Goal: Information Seeking & Learning: Learn about a topic

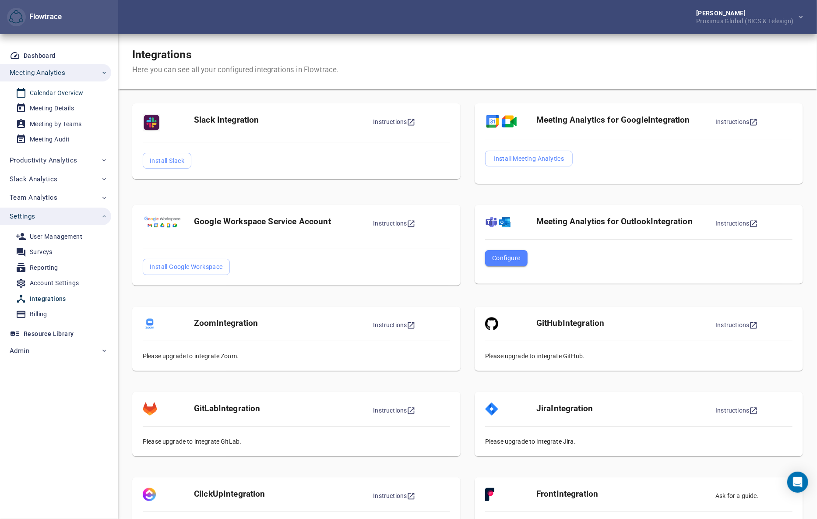
click at [61, 96] on div "Calendar Overview" at bounding box center [57, 93] width 54 height 11
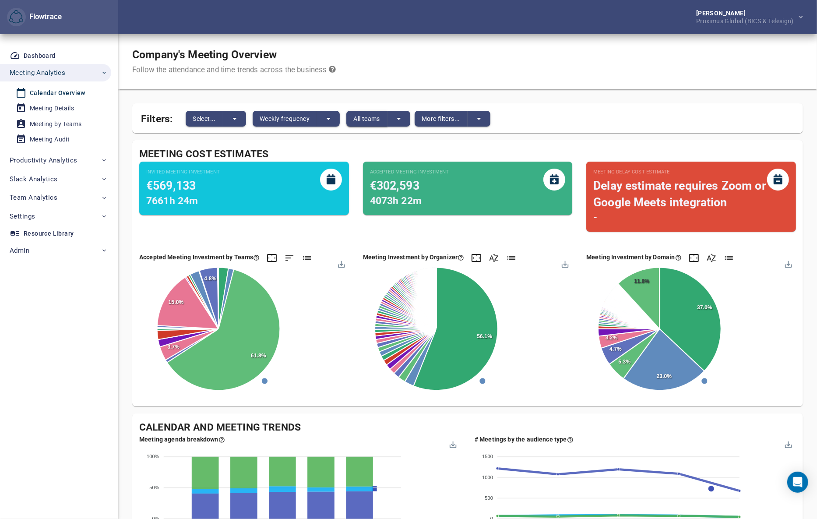
click at [359, 122] on span "All teams" at bounding box center [367, 118] width 27 height 11
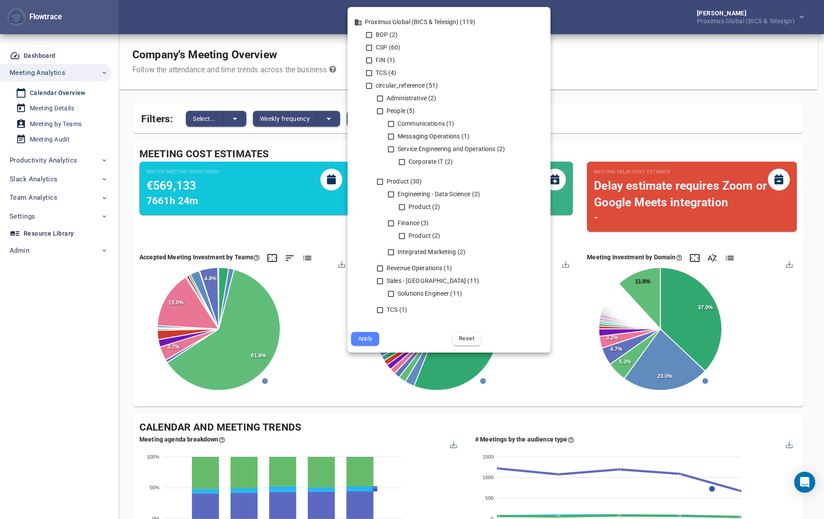
click at [615, 60] on div at bounding box center [412, 259] width 824 height 519
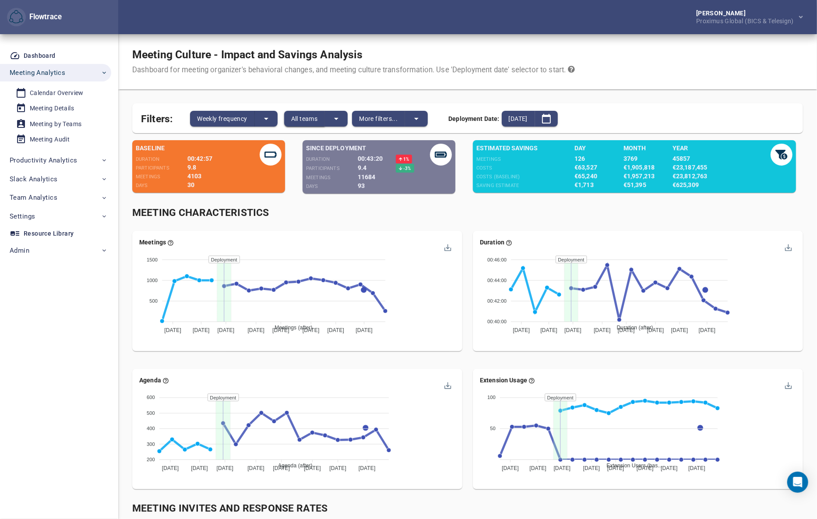
click at [314, 118] on span "All teams" at bounding box center [304, 118] width 27 height 11
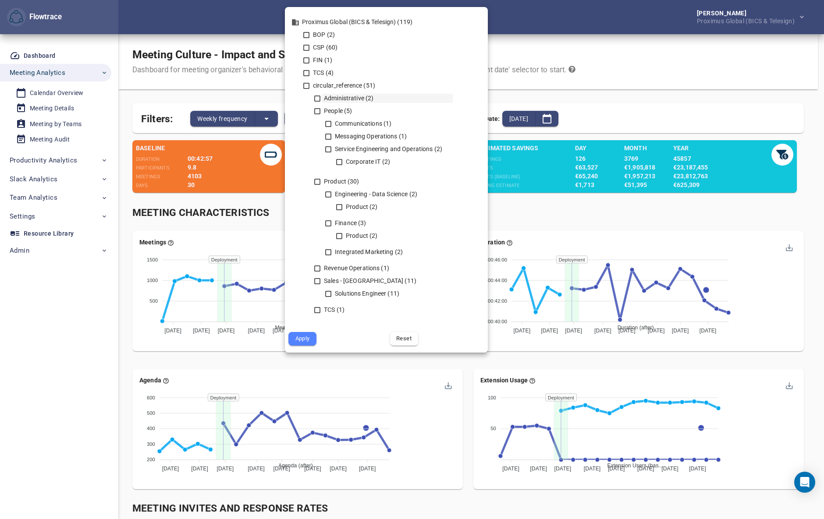
click at [317, 96] on icon at bounding box center [317, 99] width 6 height 6
click at [317, 109] on icon at bounding box center [317, 111] width 6 height 6
click at [318, 183] on icon at bounding box center [317, 182] width 8 height 8
click at [314, 265] on icon at bounding box center [317, 269] width 8 height 8
click at [318, 280] on icon at bounding box center [317, 281] width 8 height 8
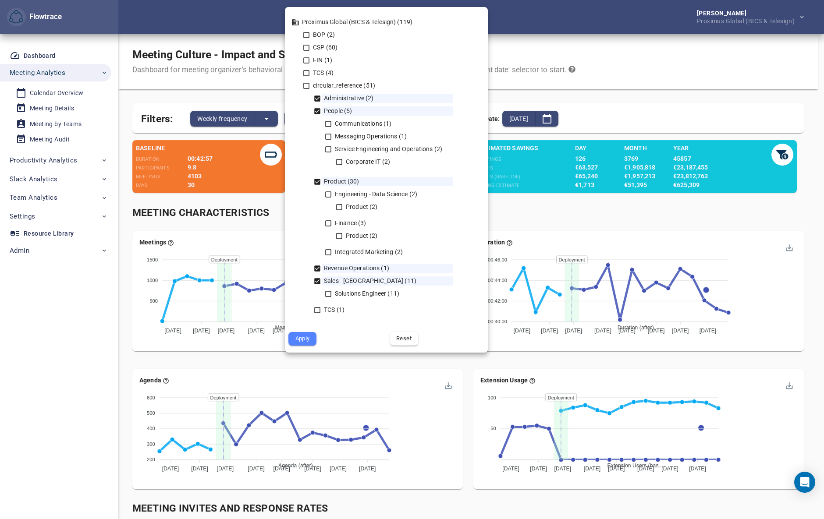
click at [312, 344] on button "Apply" at bounding box center [302, 339] width 28 height 14
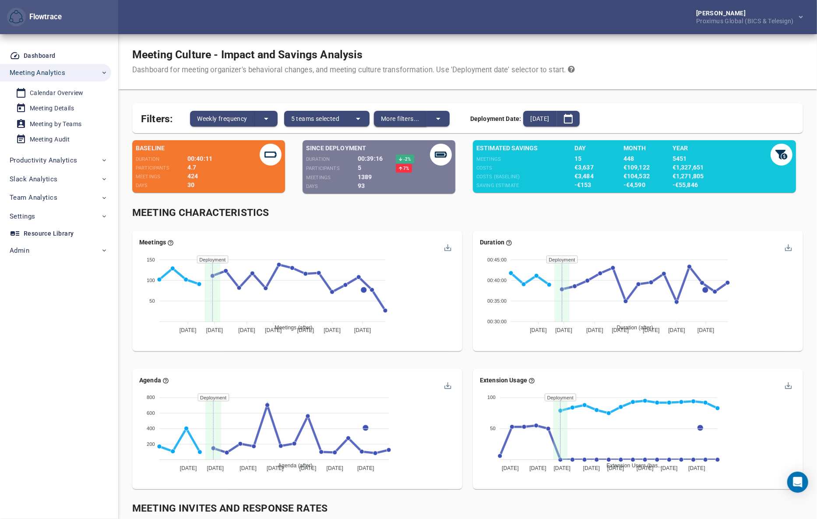
click at [407, 122] on span "More filters..." at bounding box center [400, 118] width 39 height 11
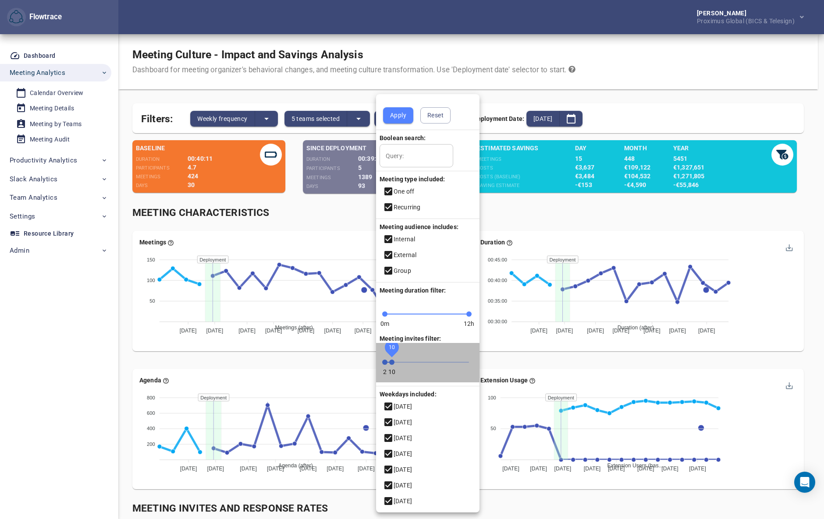
drag, startPoint x: 467, startPoint y: 361, endPoint x: 391, endPoint y: 364, distance: 75.4
click at [391, 364] on span "10" at bounding box center [391, 362] width 5 height 5
click at [394, 114] on span "Apply" at bounding box center [398, 115] width 16 height 11
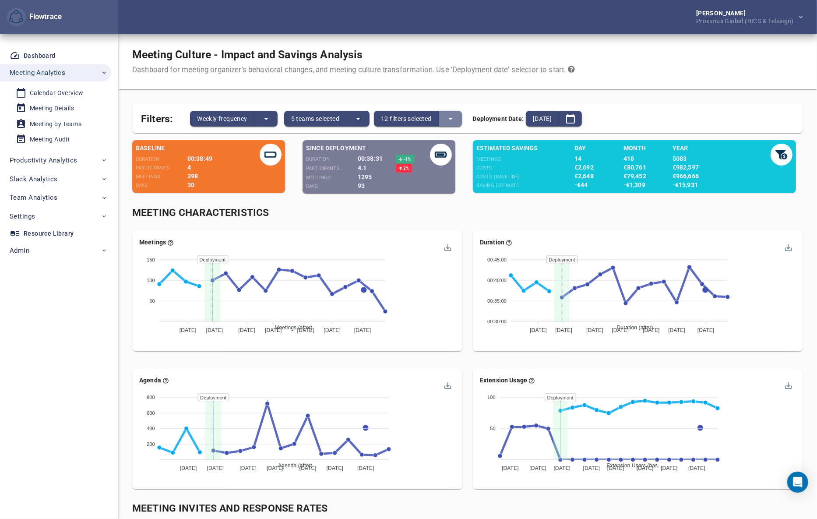
click at [451, 120] on icon "split button" at bounding box center [451, 118] width 11 height 11
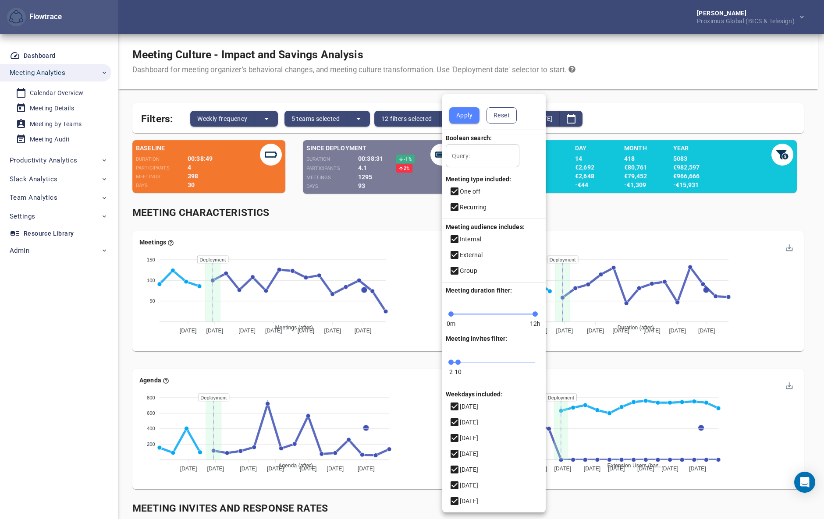
click at [502, 114] on span "Reset" at bounding box center [501, 115] width 16 height 11
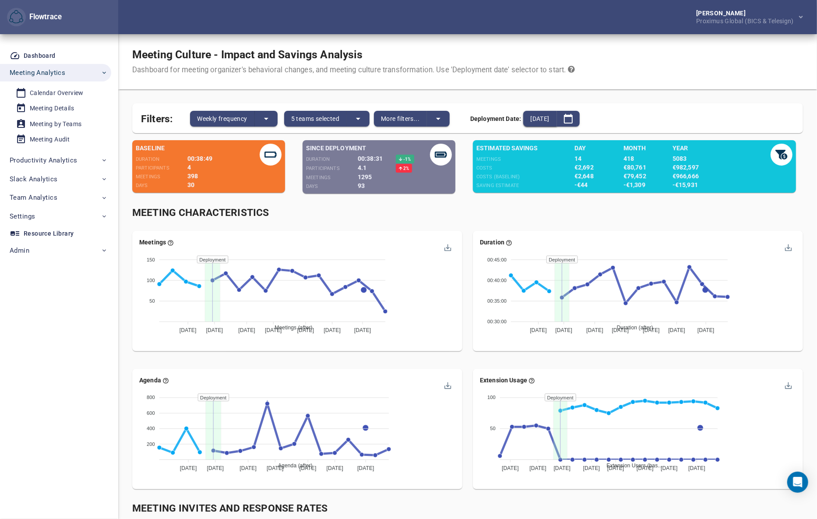
click at [548, 118] on span "2025-07-14" at bounding box center [540, 118] width 19 height 11
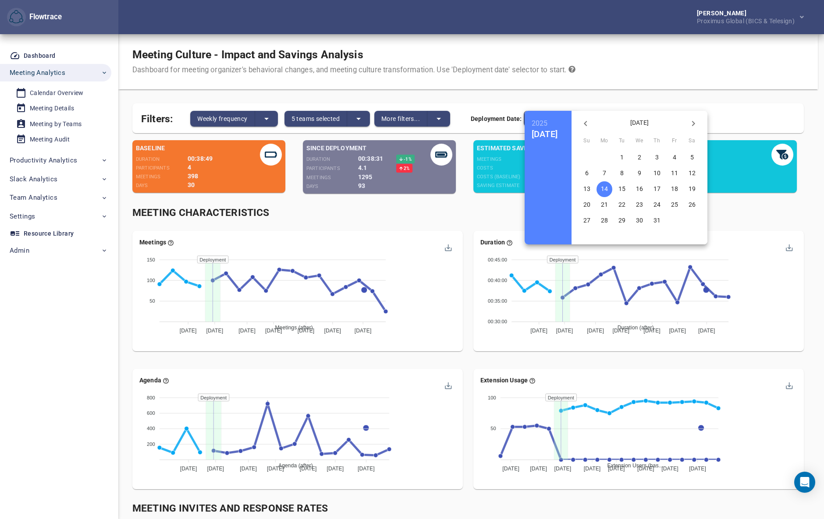
click at [590, 188] on p "13" at bounding box center [586, 188] width 7 height 9
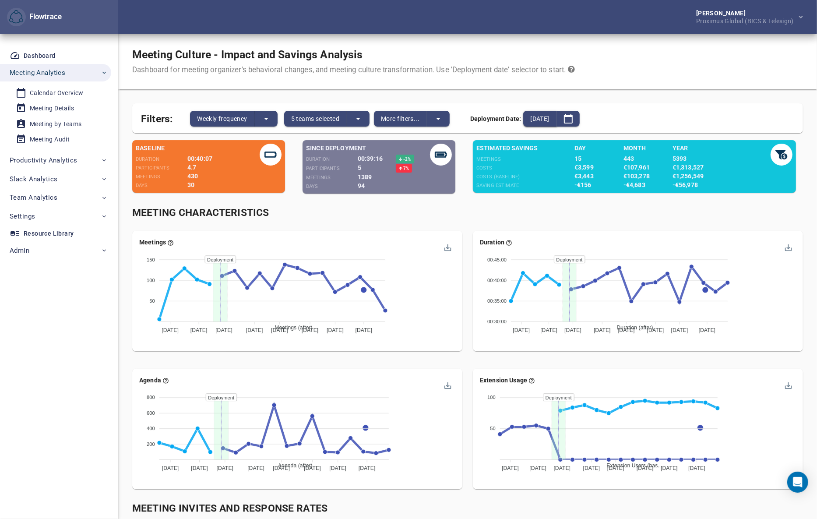
click at [549, 118] on span "[DATE]" at bounding box center [540, 118] width 19 height 11
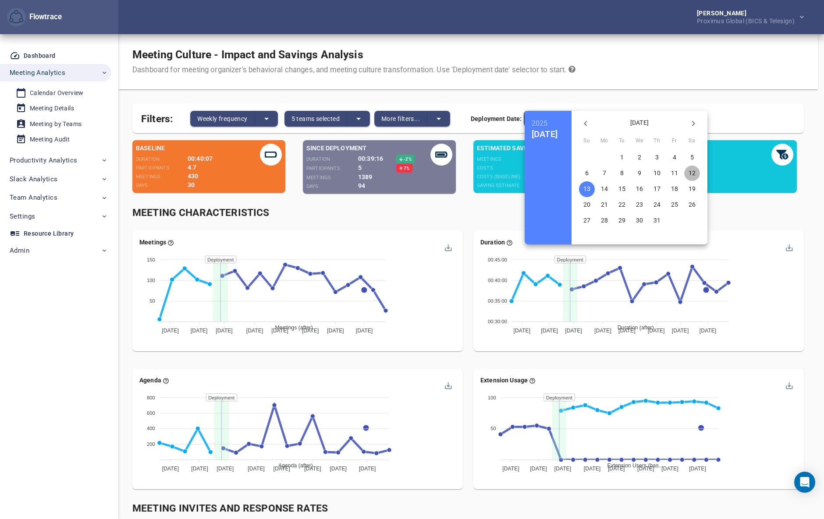
click at [695, 170] on p "12" at bounding box center [691, 173] width 7 height 9
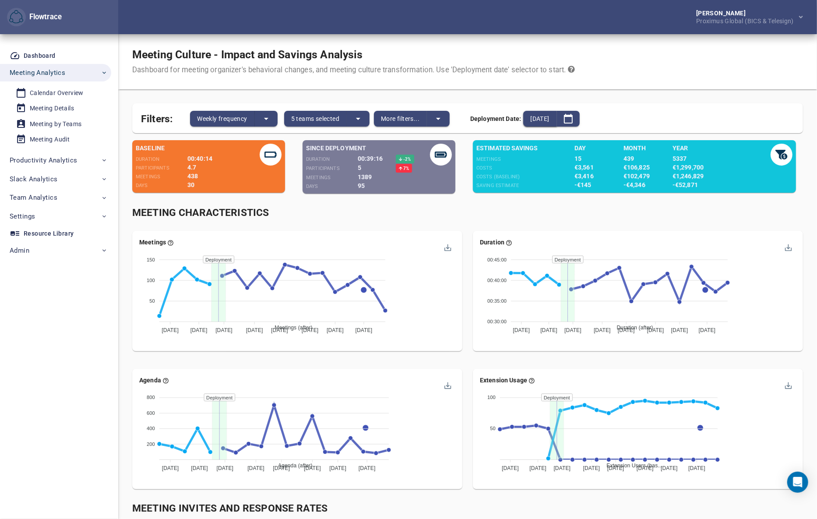
click at [549, 117] on span "2025-07-12" at bounding box center [540, 118] width 19 height 11
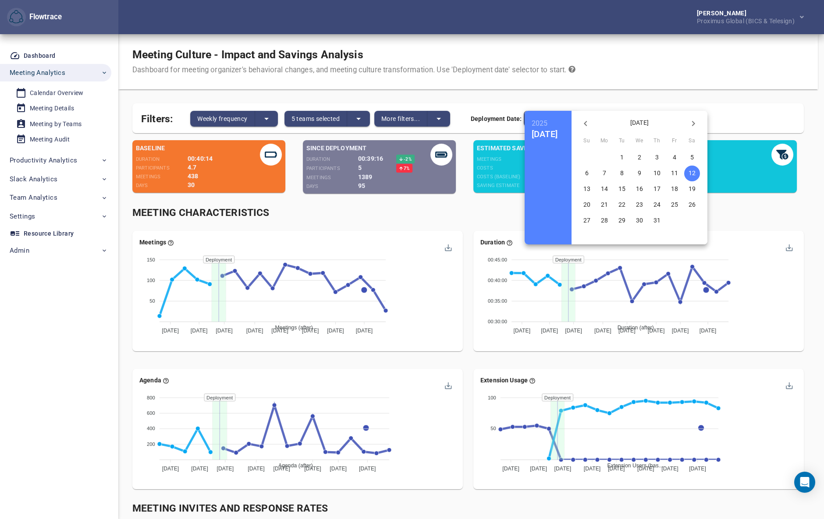
click at [700, 184] on button "19" at bounding box center [692, 189] width 16 height 16
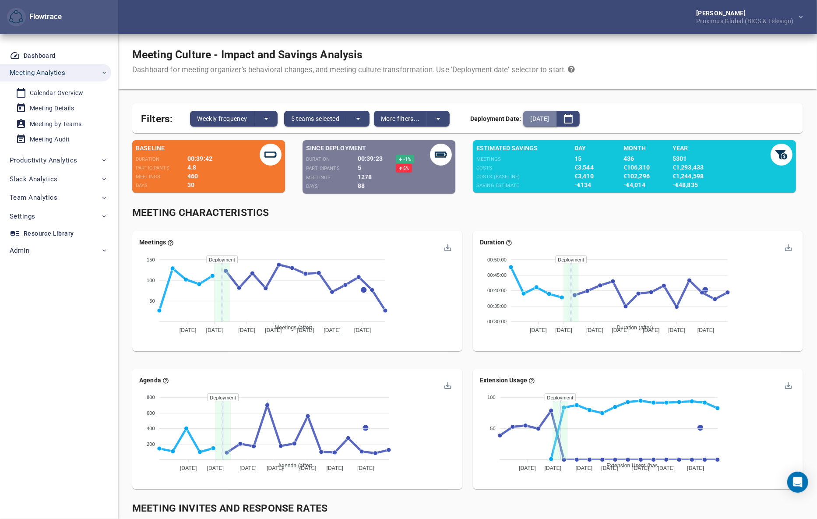
click at [549, 122] on span "2025-07-19" at bounding box center [540, 118] width 19 height 11
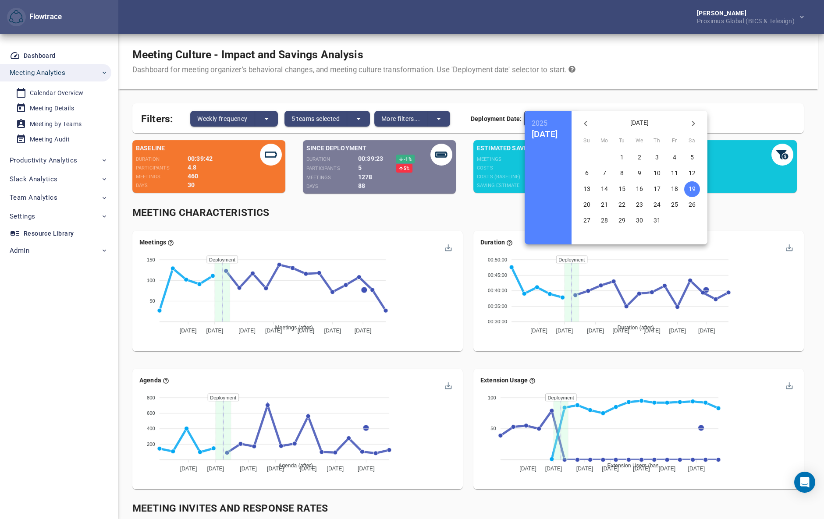
click at [700, 155] on span "5" at bounding box center [692, 157] width 16 height 9
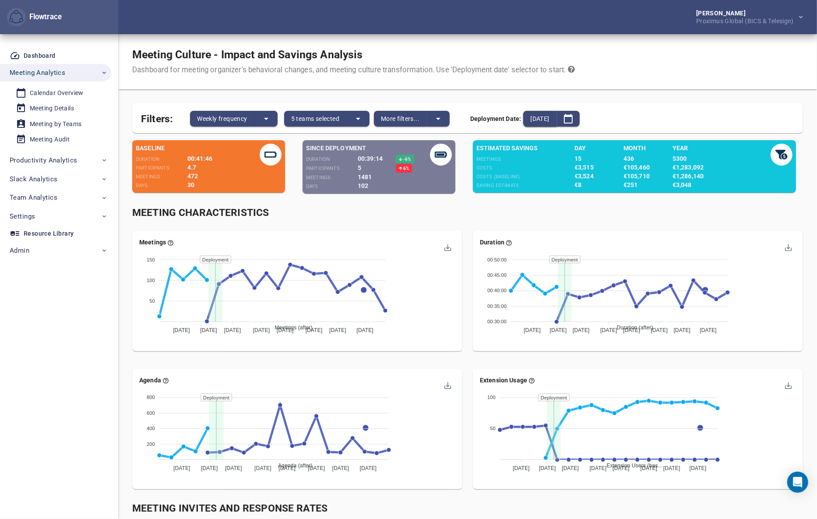
click at [557, 118] on button "2025-07-05" at bounding box center [540, 119] width 33 height 16
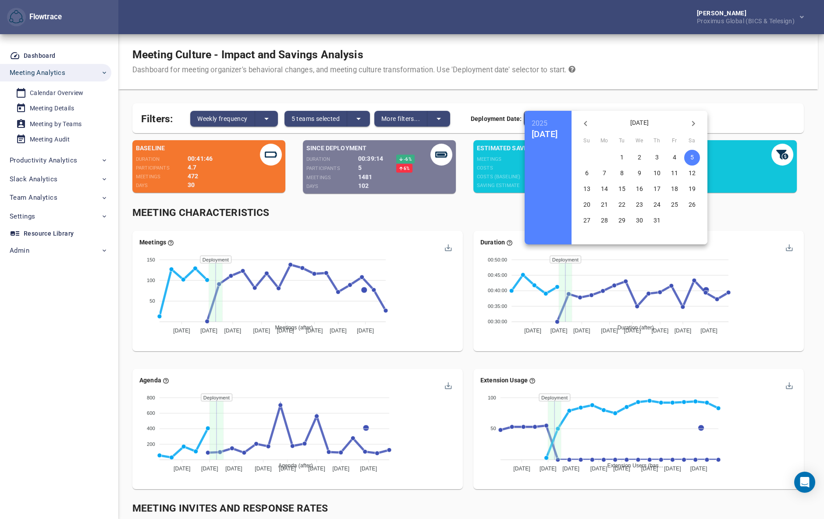
click at [587, 122] on icon "button" at bounding box center [585, 123] width 3 height 5
click at [608, 219] on p "30" at bounding box center [604, 220] width 7 height 9
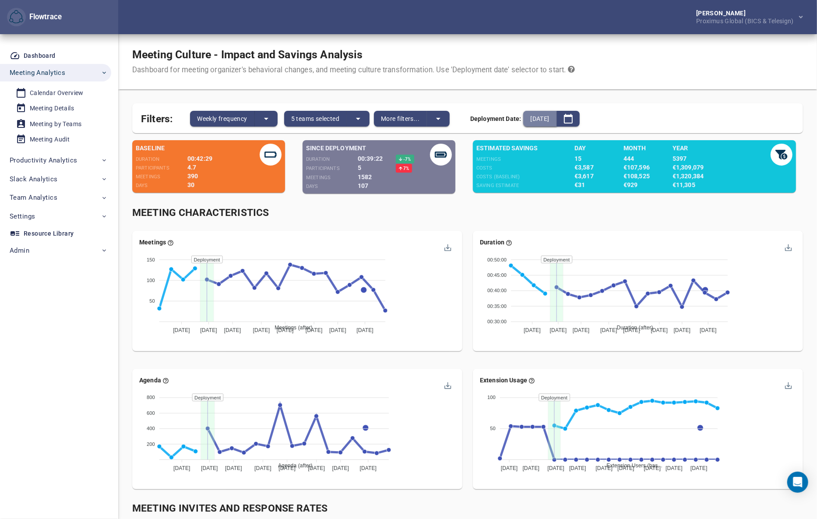
click at [549, 117] on span "2025-06-30" at bounding box center [540, 118] width 19 height 11
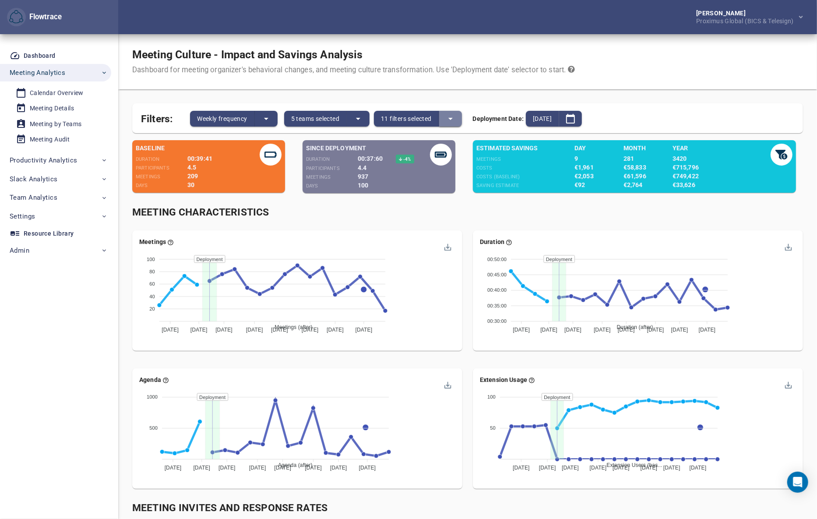
click at [449, 119] on icon "split button" at bounding box center [451, 118] width 11 height 11
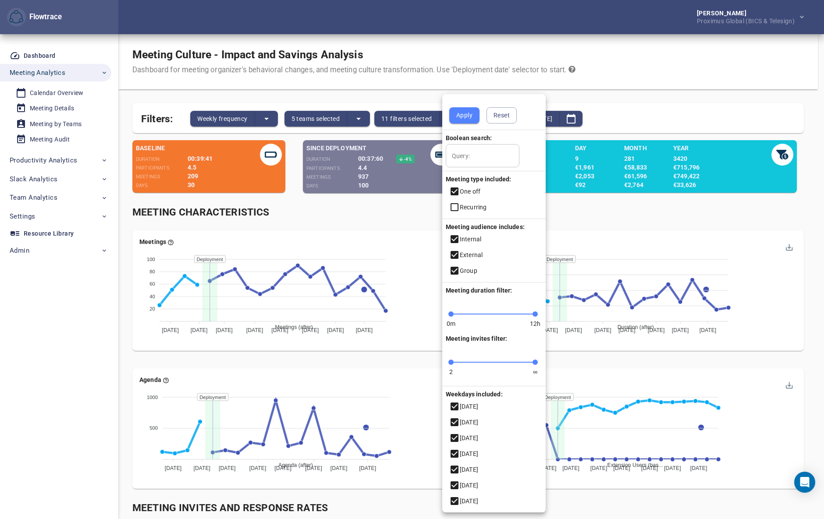
click at [454, 191] on icon at bounding box center [454, 192] width 8 height 8
click at [452, 206] on icon at bounding box center [454, 207] width 11 height 11
click at [460, 118] on span "Apply" at bounding box center [464, 115] width 16 height 11
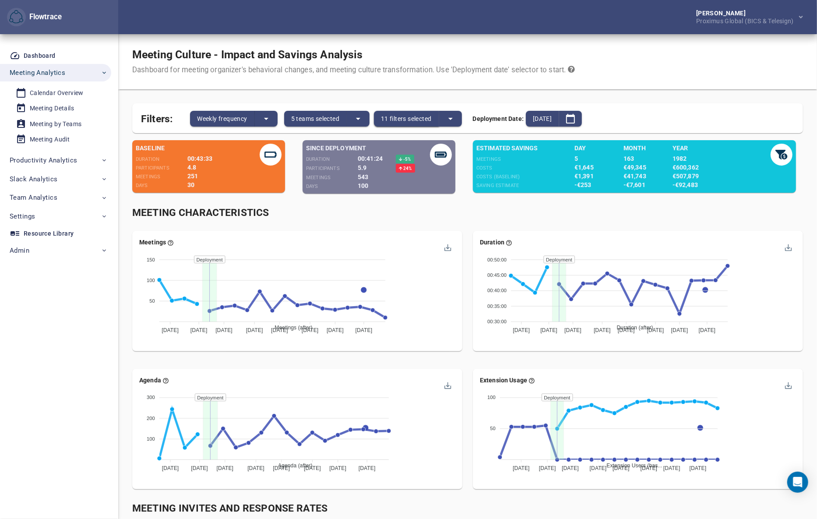
click at [418, 115] on span "11 filters selected" at bounding box center [406, 118] width 51 height 11
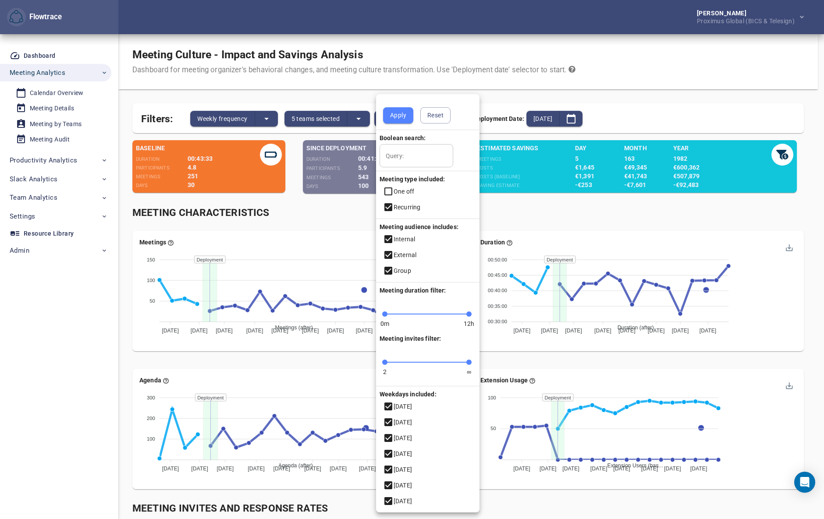
click at [385, 190] on icon at bounding box center [388, 191] width 11 height 11
click at [389, 205] on icon at bounding box center [388, 207] width 8 height 8
click at [403, 115] on span "Apply" at bounding box center [398, 115] width 16 height 11
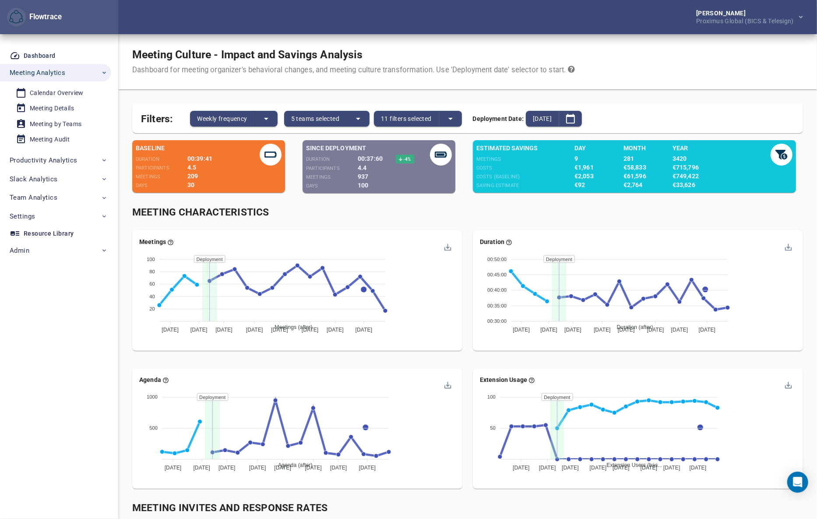
click at [471, 224] on div "Meeting Characteristics" at bounding box center [468, 212] width 682 height 25
drag, startPoint x: 53, startPoint y: 143, endPoint x: 63, endPoint y: 134, distance: 13.3
click at [53, 143] on div "Meeting Audit" at bounding box center [50, 139] width 40 height 11
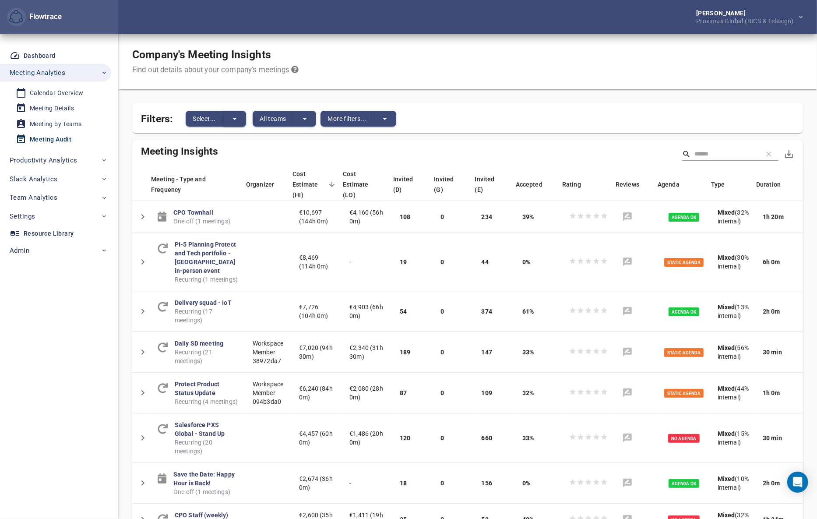
click at [236, 117] on icon "split button" at bounding box center [235, 118] width 11 height 11
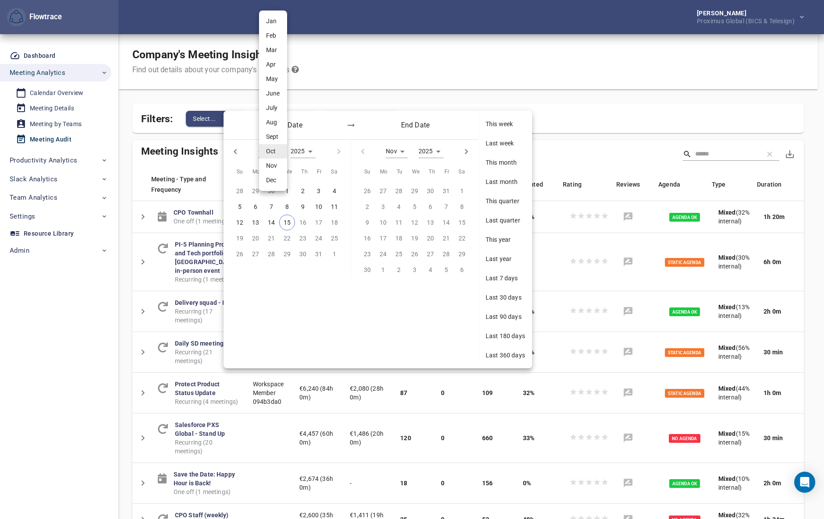
click at [263, 149] on div "Oct * Jan Feb Mar Apr May June July Aug Sept Oct Nov Dec" at bounding box center [268, 151] width 20 height 13
click at [272, 123] on li "Aug" at bounding box center [273, 122] width 28 height 14
type input "*"
click at [239, 219] on p "10" at bounding box center [239, 223] width 7 height 10
click at [334, 221] on p "16" at bounding box center [334, 223] width 7 height 10
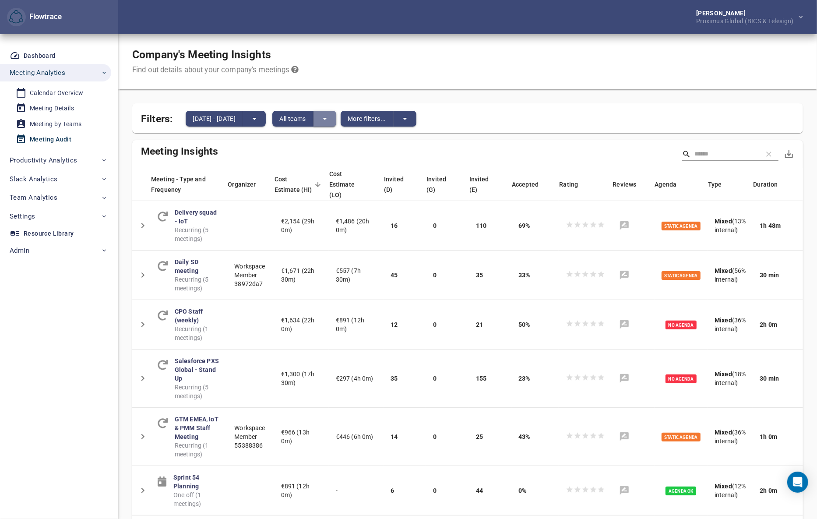
click at [327, 118] on icon "split button" at bounding box center [325, 119] width 4 height 2
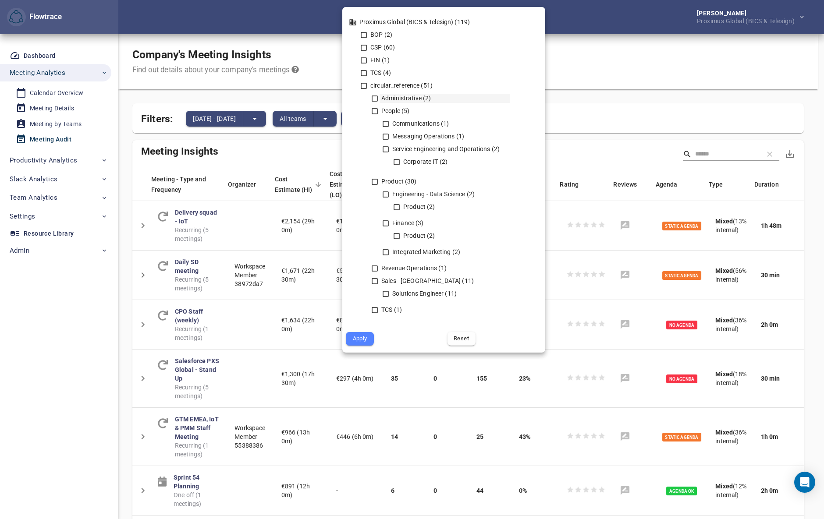
click at [376, 98] on icon at bounding box center [375, 99] width 6 height 6
click at [374, 110] on icon at bounding box center [375, 111] width 8 height 8
click at [372, 184] on icon at bounding box center [375, 182] width 8 height 8
click at [373, 267] on icon at bounding box center [375, 269] width 8 height 8
click at [374, 281] on icon at bounding box center [375, 281] width 8 height 8
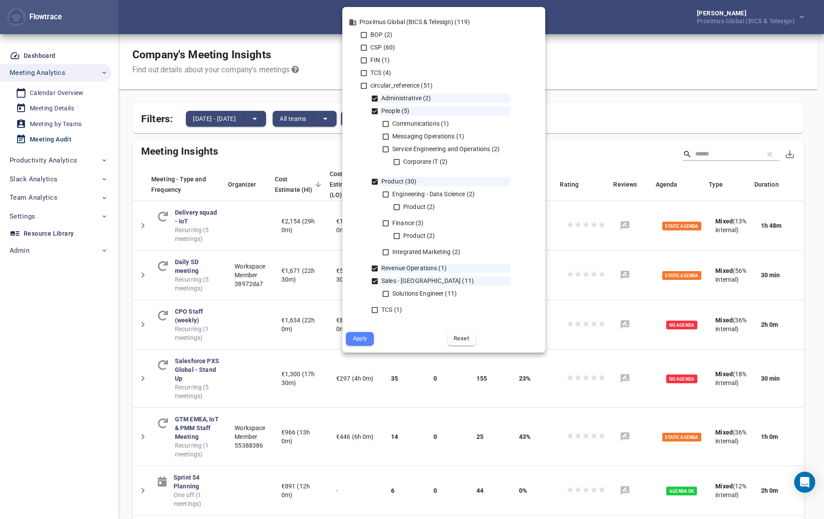
click at [363, 340] on span "Apply" at bounding box center [360, 339] width 16 height 10
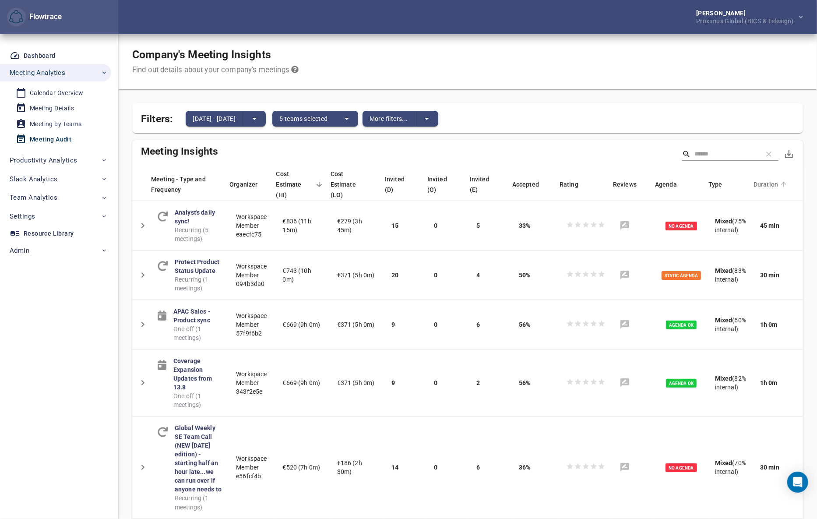
click at [770, 179] on span "Duration" at bounding box center [772, 184] width 36 height 11
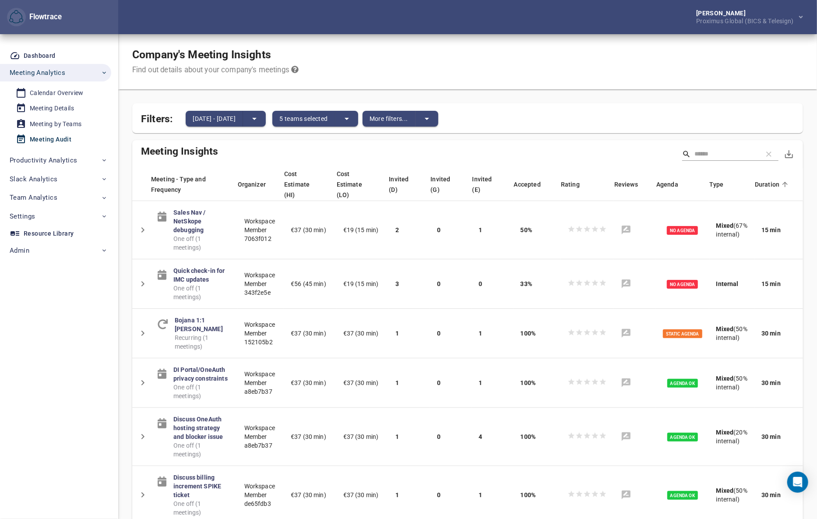
click at [763, 179] on span "Duration" at bounding box center [773, 184] width 36 height 11
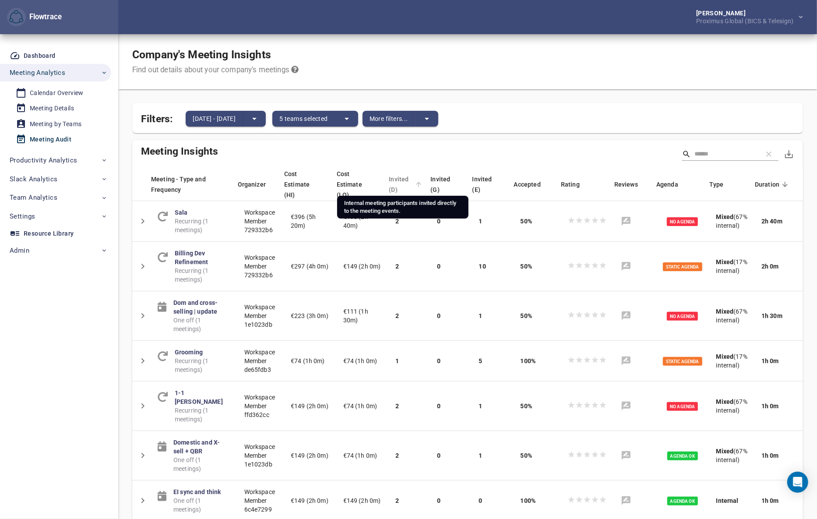
click at [397, 175] on span "Invited (D)" at bounding box center [401, 184] width 24 height 21
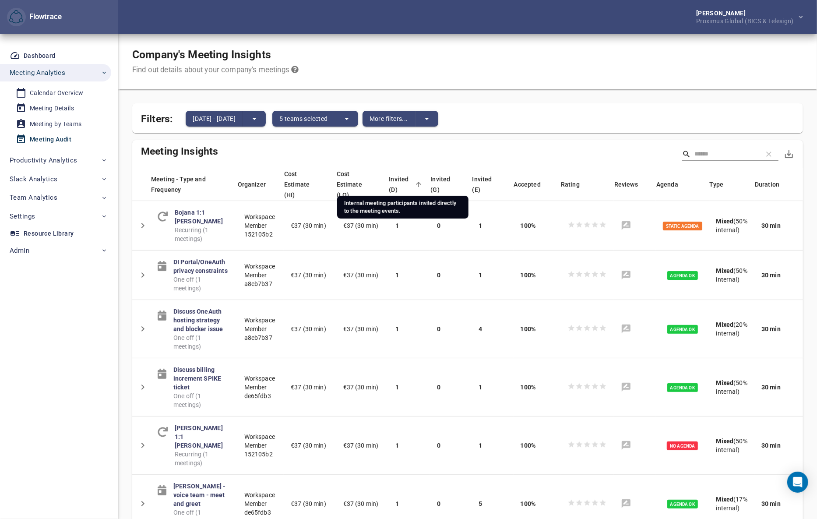
click at [403, 174] on span "Invited (D)" at bounding box center [401, 184] width 24 height 21
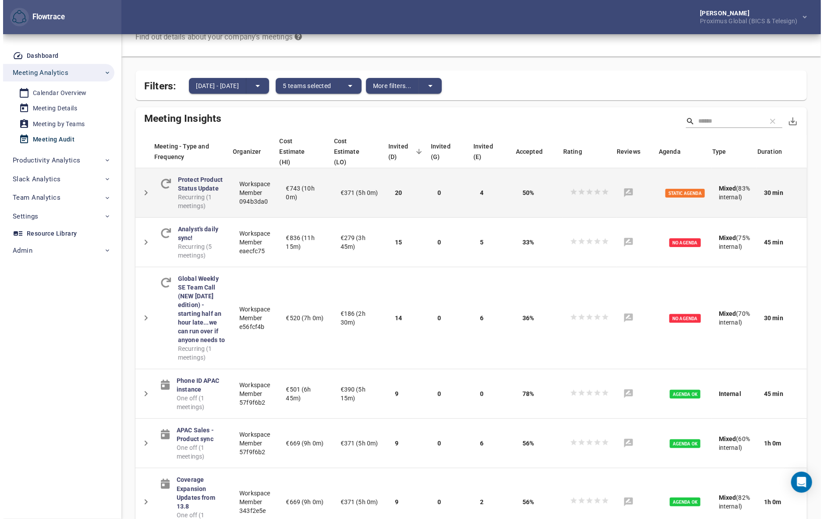
scroll to position [28, 0]
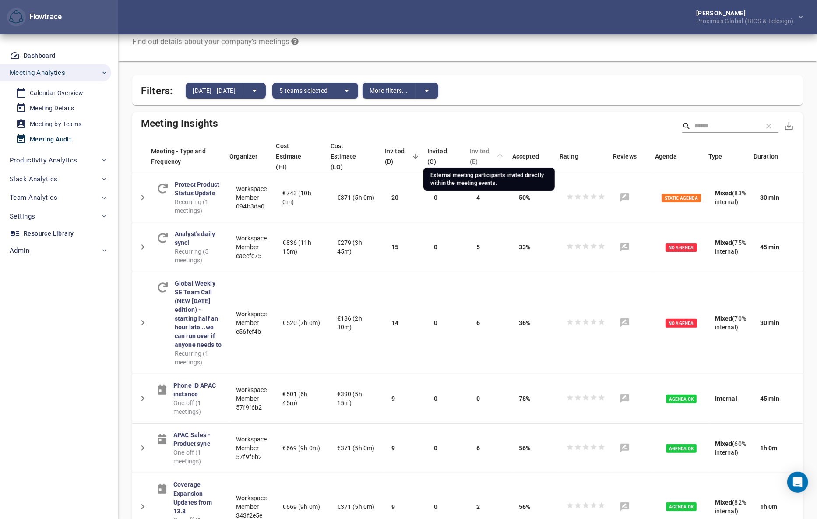
click at [490, 150] on span "Invited (E)" at bounding box center [482, 156] width 25 height 21
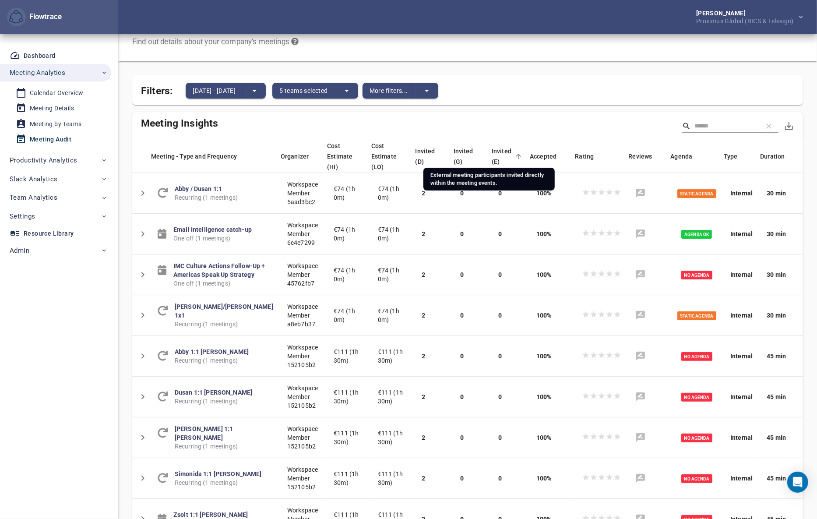
click at [492, 150] on span "Invited (E)" at bounding box center [502, 156] width 21 height 21
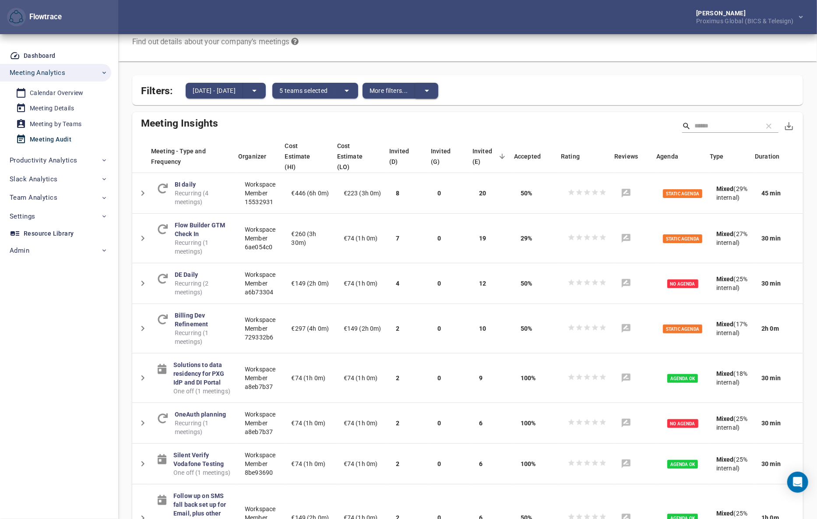
click at [432, 90] on icon "split button" at bounding box center [427, 90] width 11 height 11
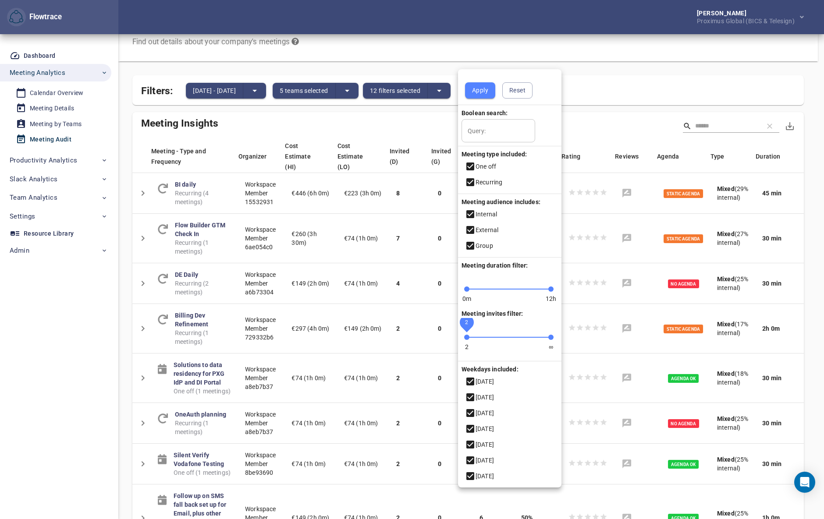
drag, startPoint x: 457, startPoint y: 339, endPoint x: 465, endPoint y: 339, distance: 7.9
click at [465, 339] on span "2" at bounding box center [466, 337] width 5 height 5
click at [469, 337] on span "5" at bounding box center [469, 337] width 5 height 5
click at [477, 88] on span "Apply" at bounding box center [480, 90] width 16 height 11
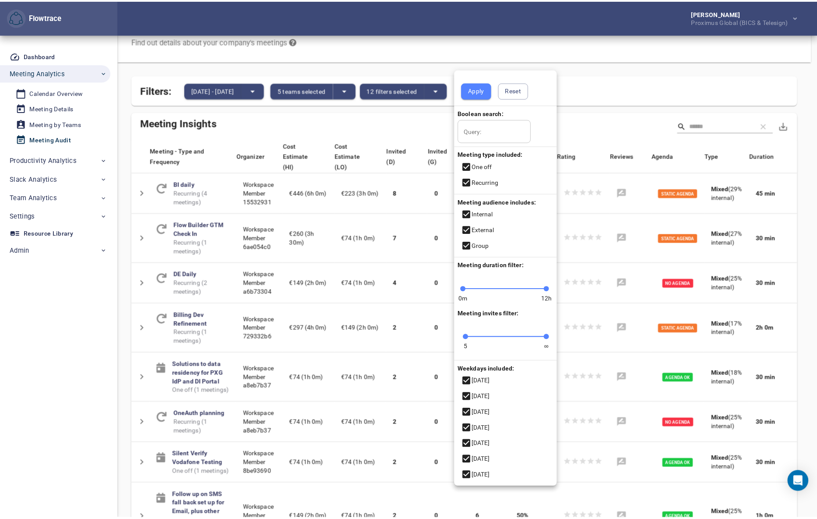
scroll to position [0, 0]
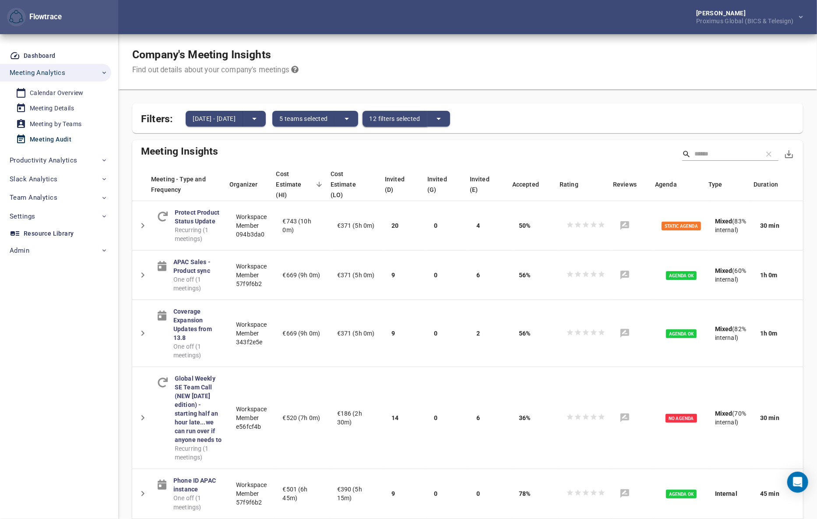
click at [421, 120] on span "12 filters selected" at bounding box center [395, 118] width 51 height 11
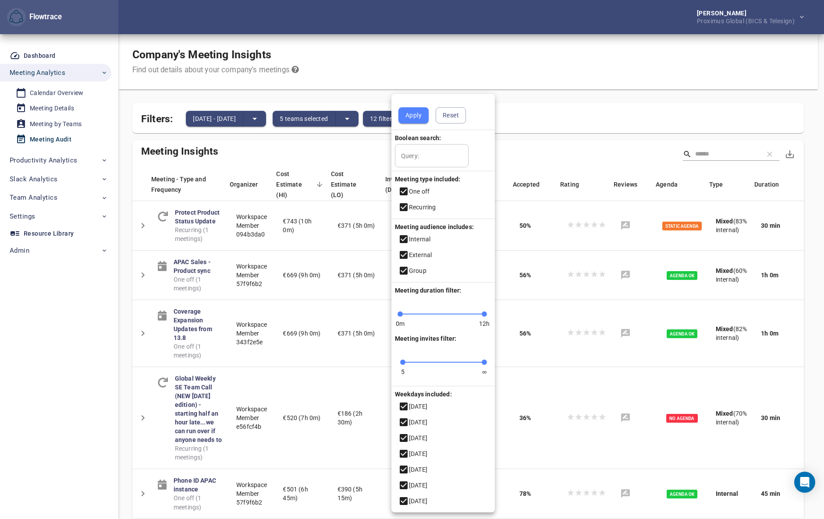
click at [543, 85] on div at bounding box center [412, 259] width 824 height 519
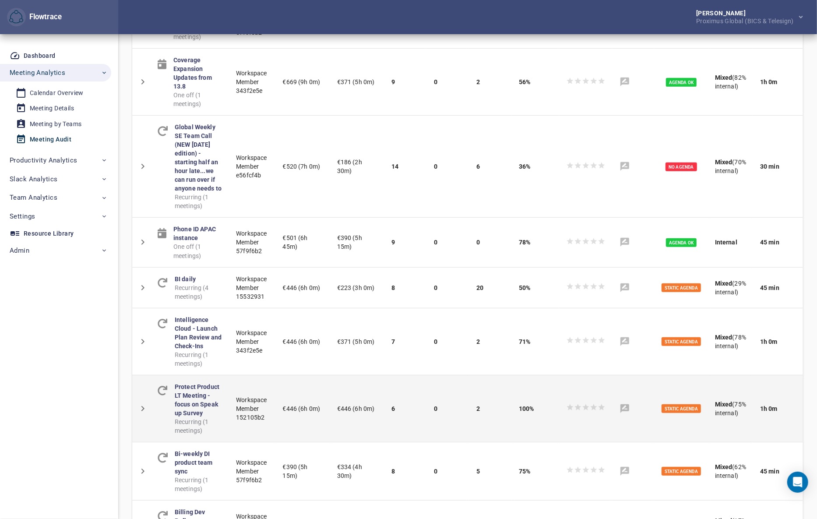
scroll to position [324, 0]
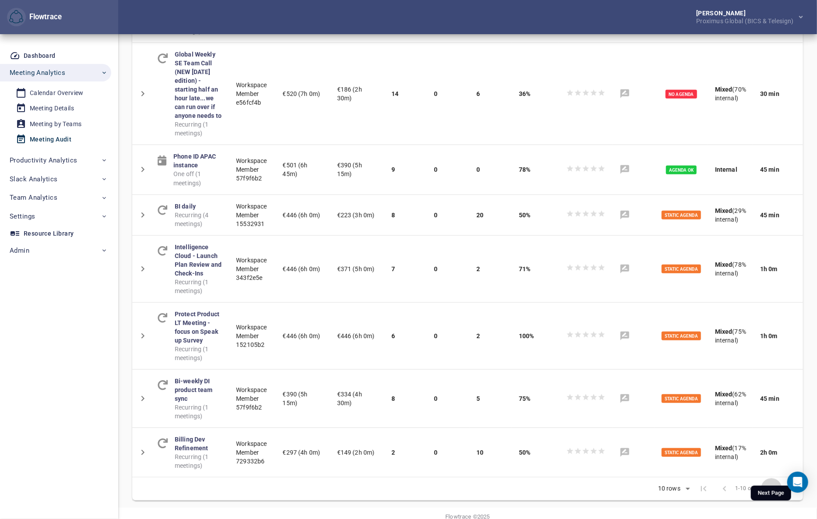
click at [774, 484] on icon "Next Page" at bounding box center [772, 489] width 11 height 11
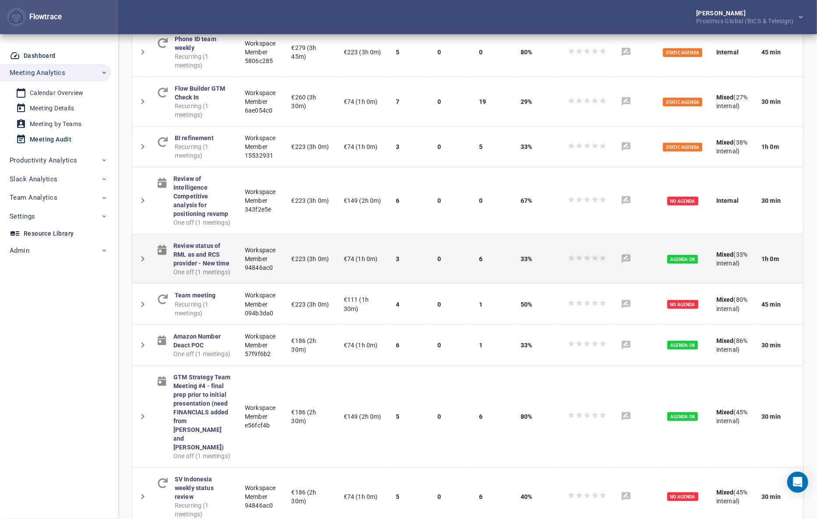
scroll to position [342, 0]
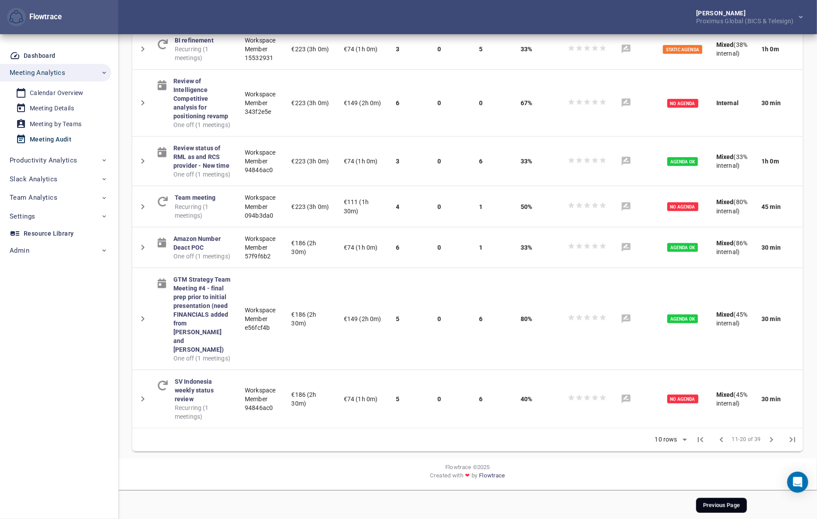
click at [720, 445] on icon "Previous Page" at bounding box center [722, 440] width 11 height 11
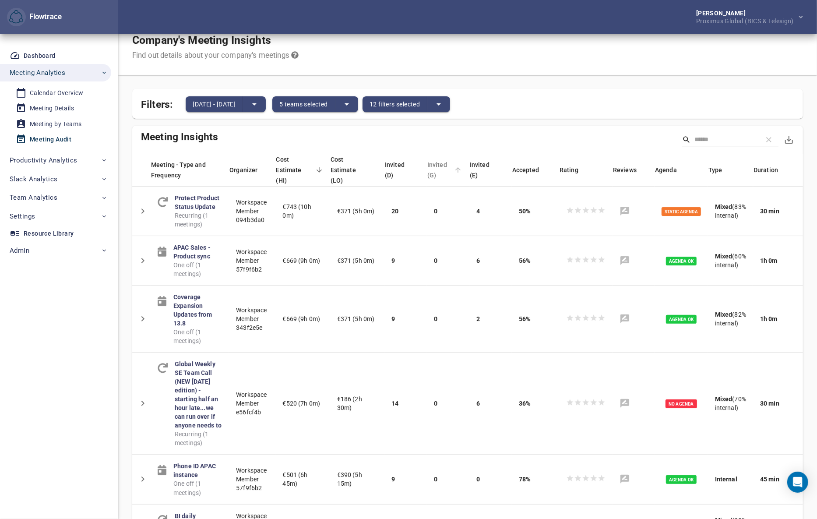
scroll to position [0, 0]
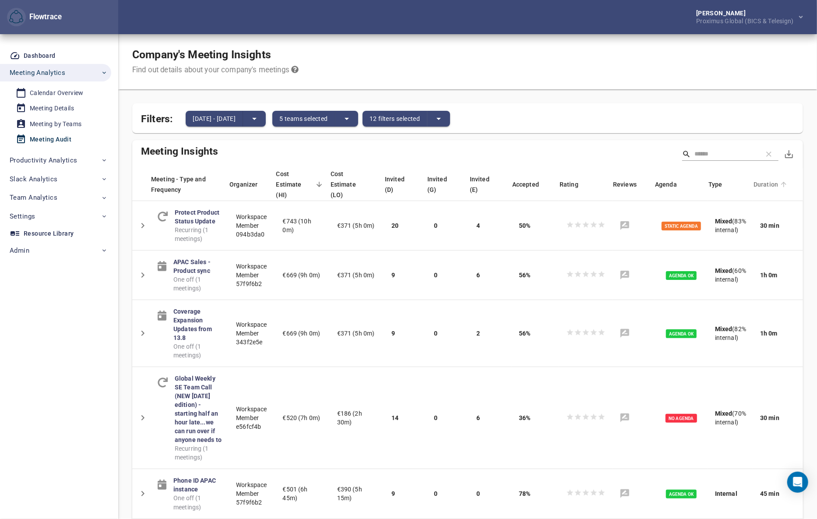
click at [763, 180] on span "Duration" at bounding box center [772, 184] width 36 height 11
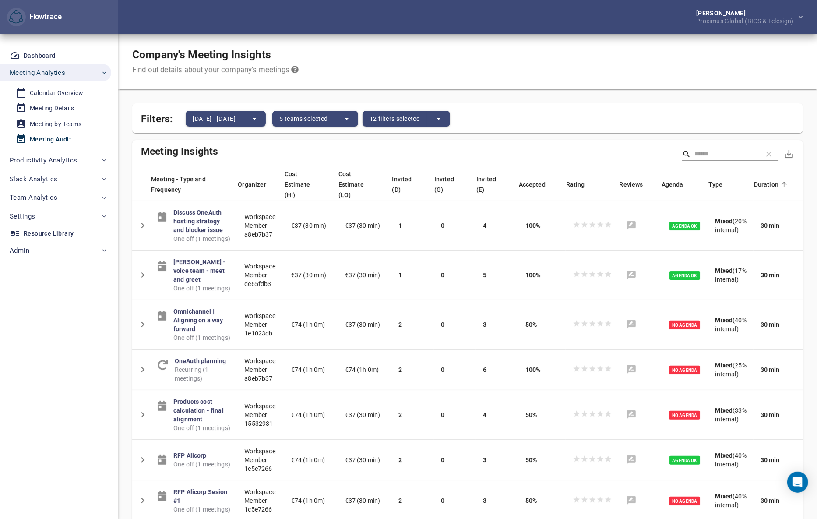
click at [763, 180] on span "Duration" at bounding box center [772, 184] width 36 height 11
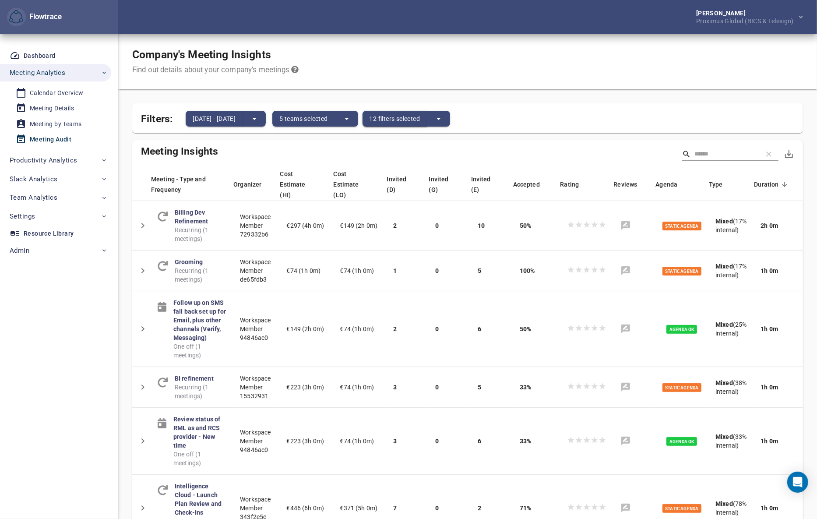
click at [421, 121] on span "12 filters selected" at bounding box center [395, 118] width 51 height 11
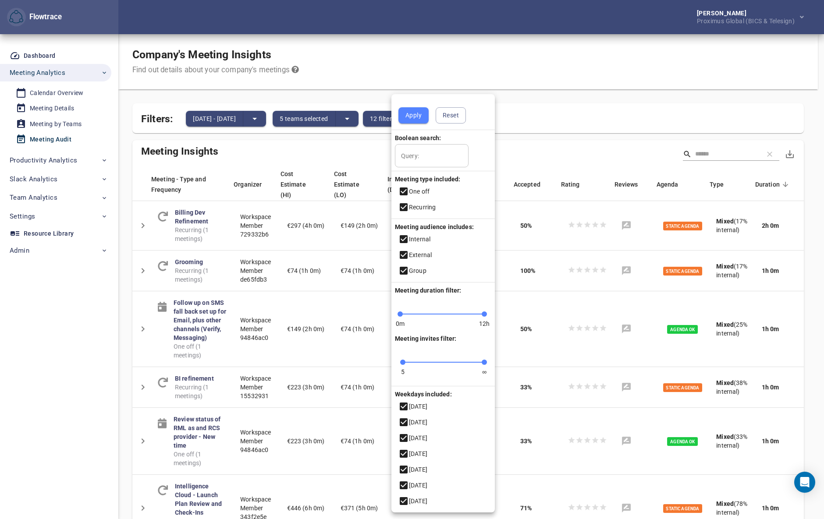
click at [404, 190] on icon at bounding box center [404, 192] width 8 height 8
click at [416, 114] on span "Apply" at bounding box center [413, 115] width 16 height 11
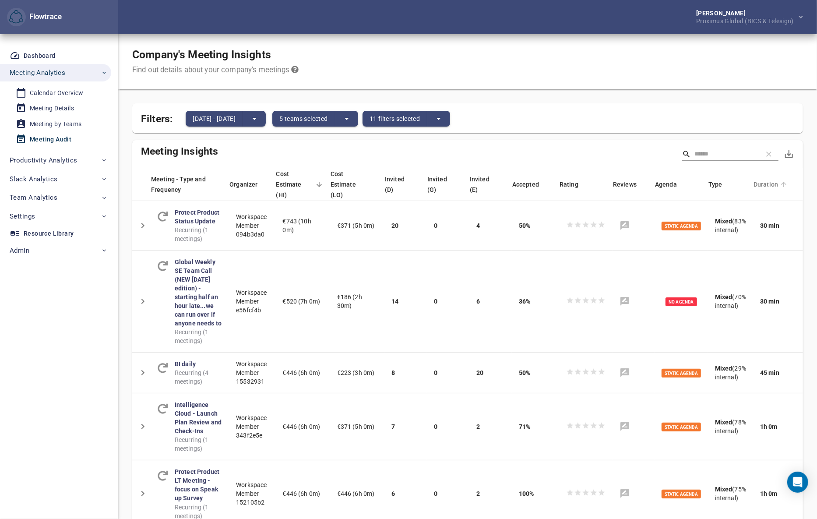
click at [760, 179] on span "Duration" at bounding box center [772, 184] width 36 height 11
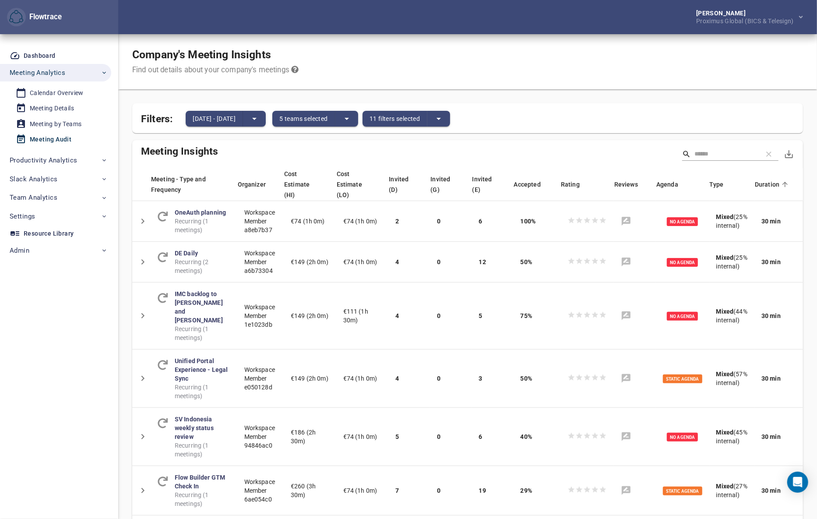
click at [761, 179] on span "Duration" at bounding box center [773, 184] width 36 height 11
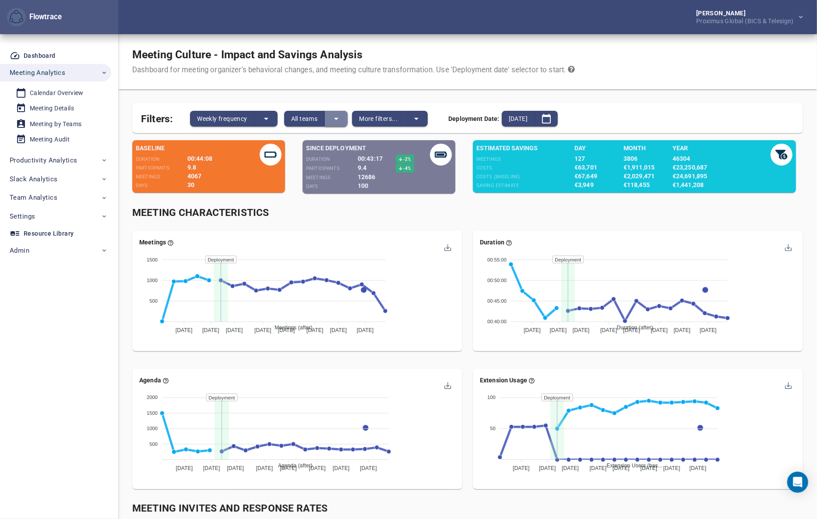
click at [336, 120] on icon "split button" at bounding box center [336, 118] width 11 height 11
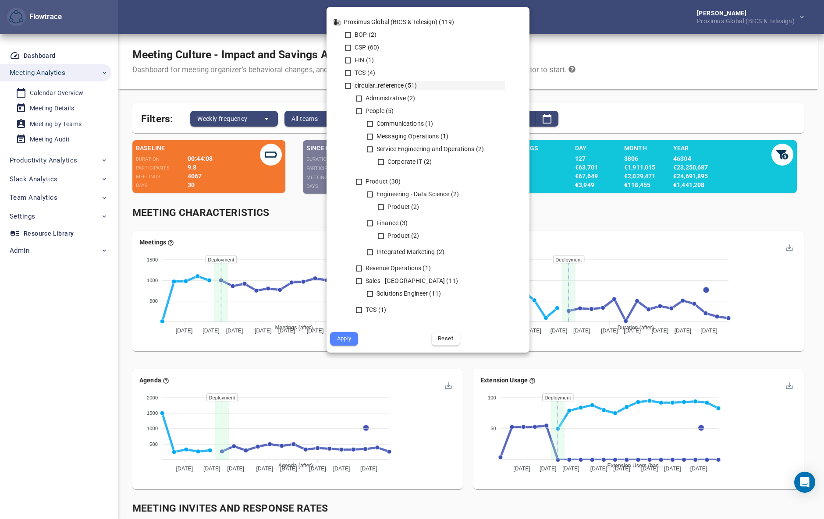
click at [345, 81] on div "circular_reference (51)" at bounding box center [424, 85] width 160 height 9
click at [346, 340] on span "Apply" at bounding box center [344, 339] width 16 height 10
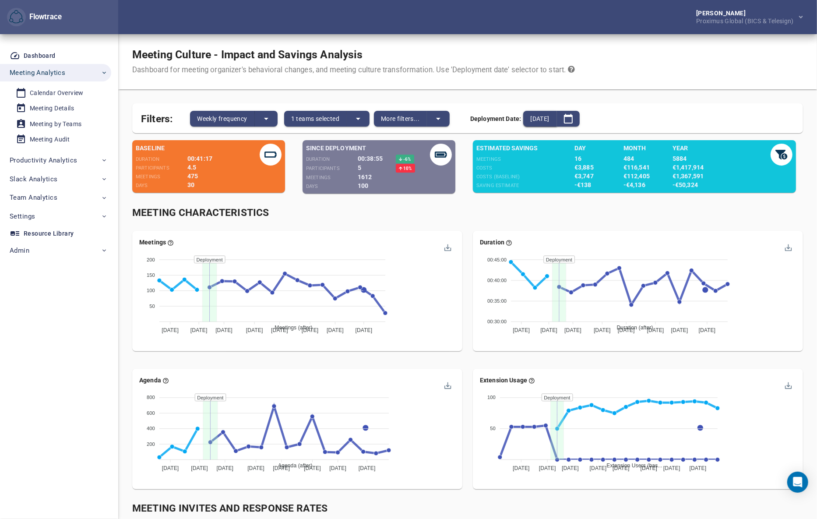
click at [549, 120] on span "2025-07-07" at bounding box center [540, 118] width 19 height 11
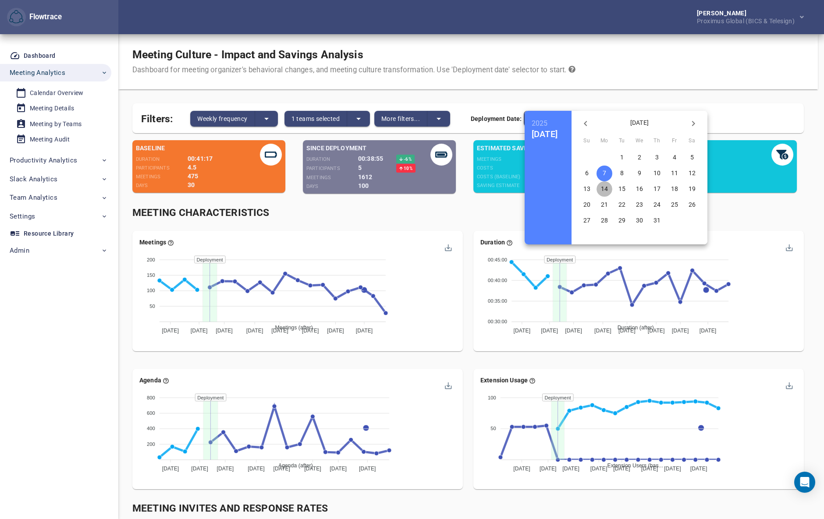
click at [608, 187] on p "14" at bounding box center [604, 188] width 7 height 9
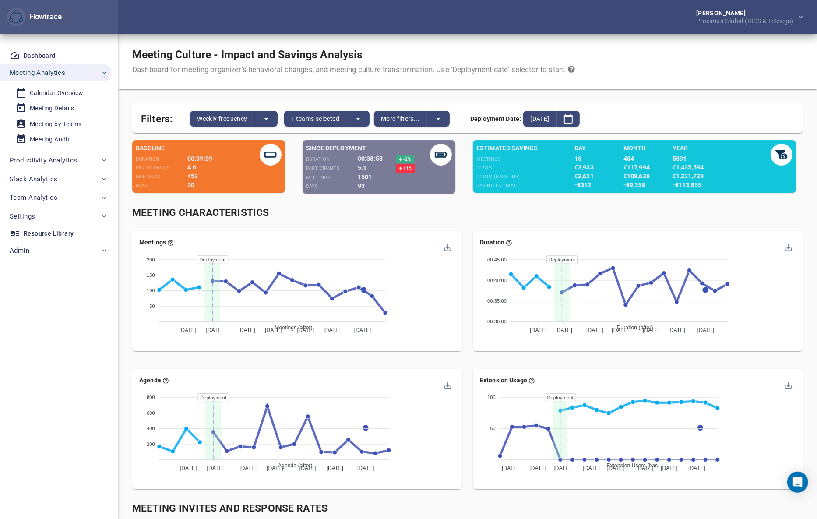
click at [465, 217] on div "Meeting Characteristics" at bounding box center [467, 213] width 671 height 14
click at [452, 206] on div "Meeting Characteristics" at bounding box center [467, 213] width 671 height 14
click at [471, 217] on div "Meeting Characteristics" at bounding box center [467, 213] width 671 height 14
click at [223, 117] on span "Weekly frequency" at bounding box center [222, 118] width 50 height 11
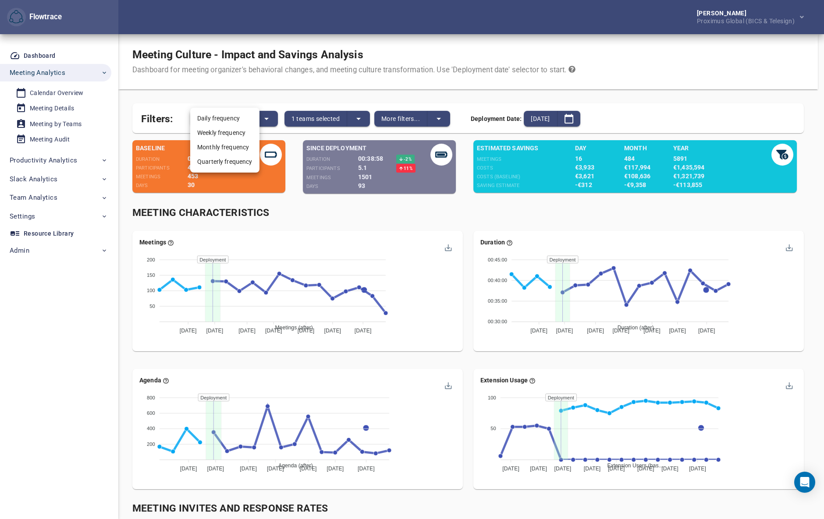
click at [218, 148] on li "Monthly frequency" at bounding box center [224, 147] width 69 height 14
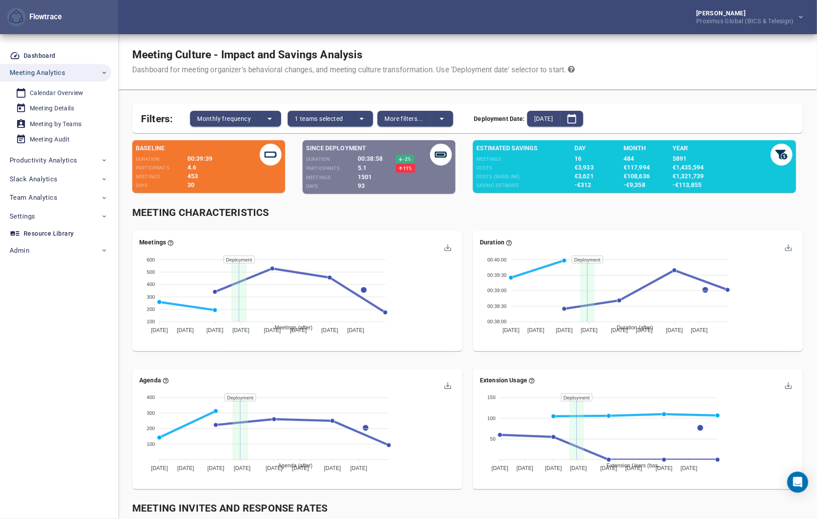
click at [470, 215] on div "Meeting Characteristics" at bounding box center [467, 213] width 671 height 14
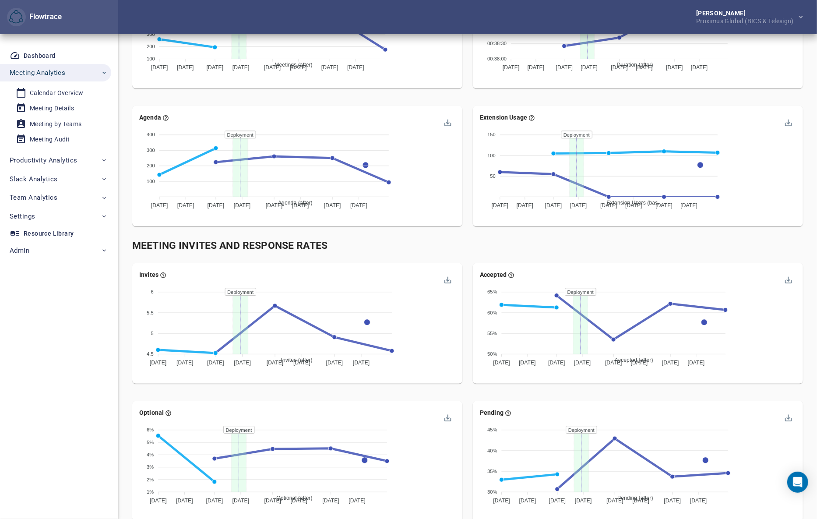
scroll to position [279, 0]
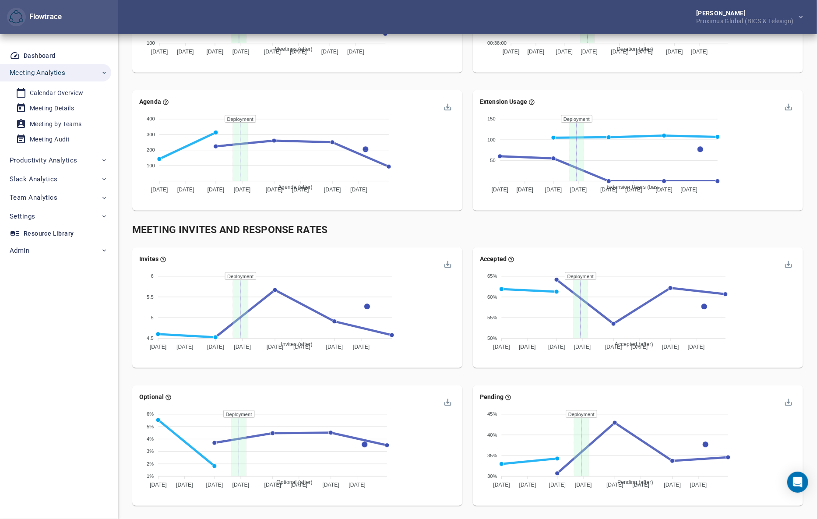
click at [470, 373] on div "Accepted Accepted (after) Accepted (baseline) 65% 65% 60% 60% 55% 55% 50% 50% J…" at bounding box center [638, 311] width 341 height 138
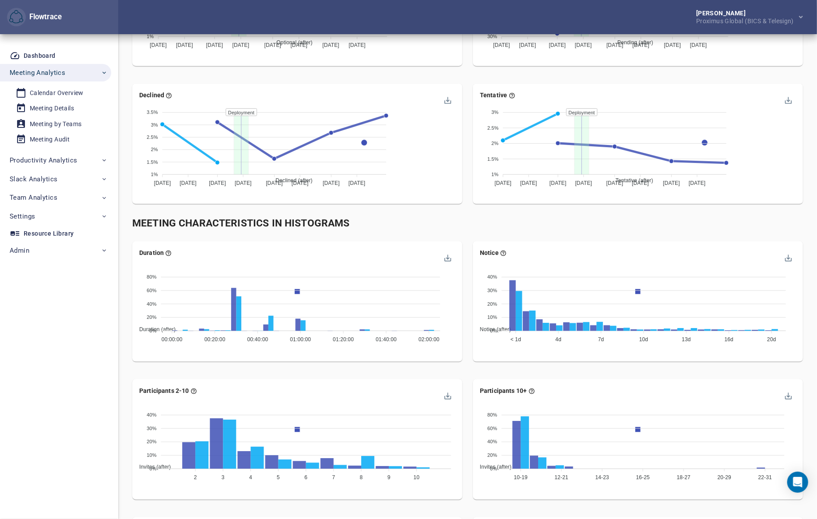
scroll to position [743, 0]
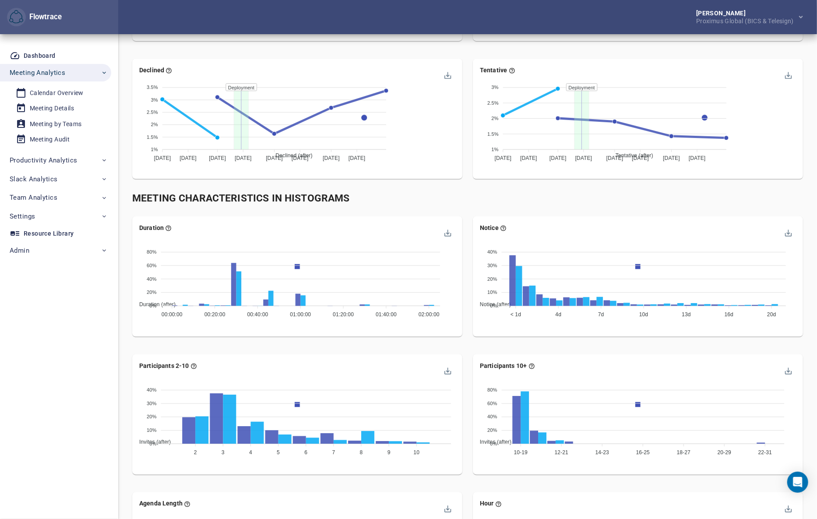
click at [471, 348] on div "Notice Notice (after) Notice (baseline) 40% 40% 30% 30% 20% 20% 10% 10% 0% 0% <…" at bounding box center [638, 280] width 341 height 138
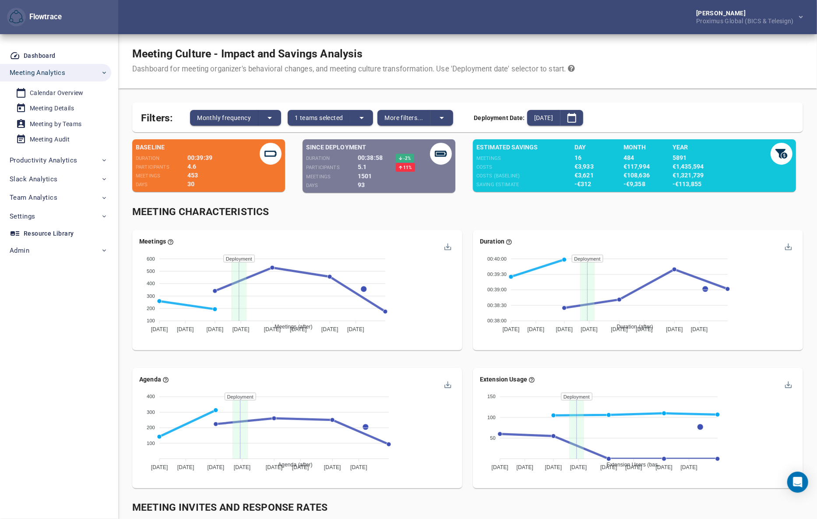
scroll to position [0, 0]
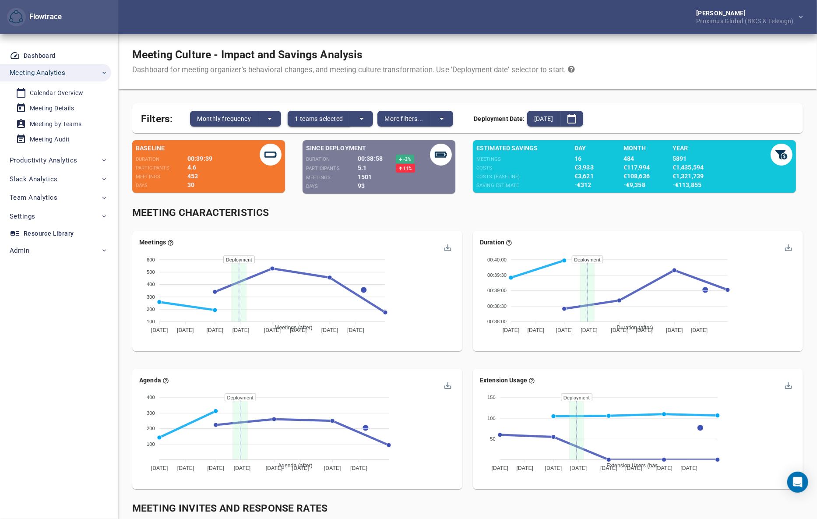
click at [329, 118] on span "1 teams selected" at bounding box center [319, 118] width 48 height 11
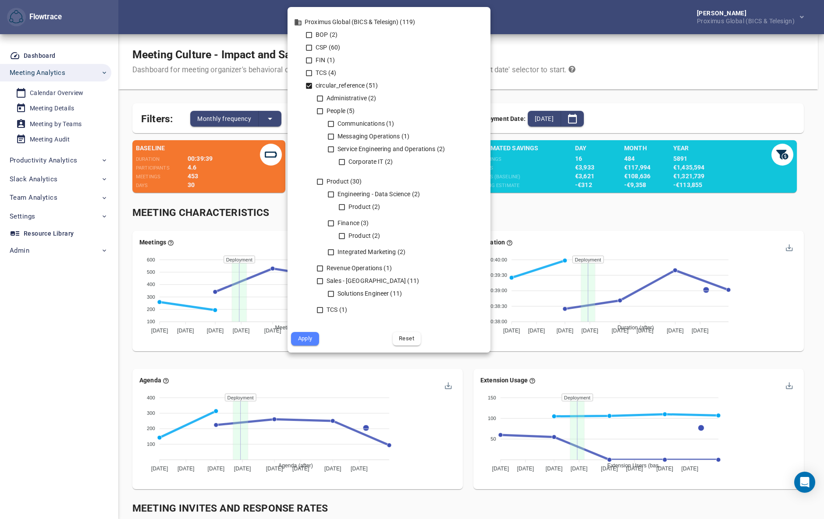
click at [308, 85] on icon at bounding box center [309, 86] width 6 height 6
click at [309, 74] on icon at bounding box center [309, 73] width 8 height 8
click at [309, 57] on icon at bounding box center [309, 60] width 6 height 6
click at [311, 45] on icon at bounding box center [309, 48] width 6 height 6
click at [310, 32] on icon at bounding box center [309, 35] width 8 height 8
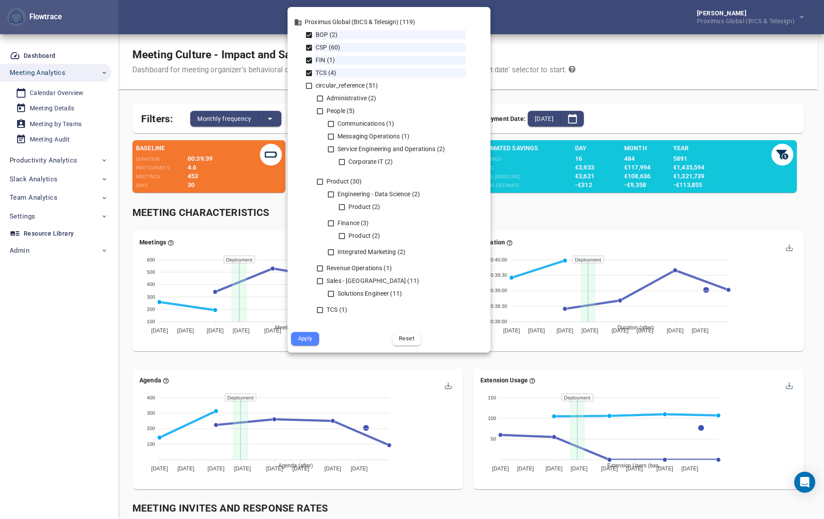
click at [307, 339] on span "Apply" at bounding box center [305, 339] width 16 height 10
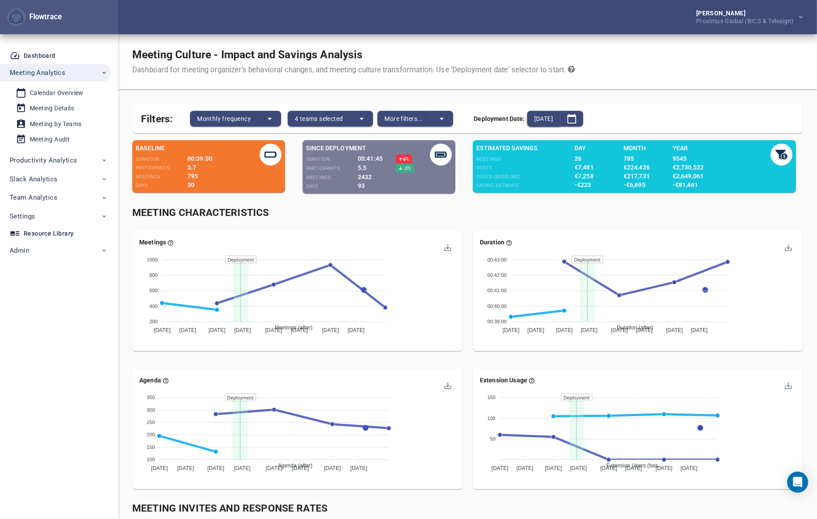
click at [549, 119] on span "2025-07-14" at bounding box center [543, 118] width 19 height 11
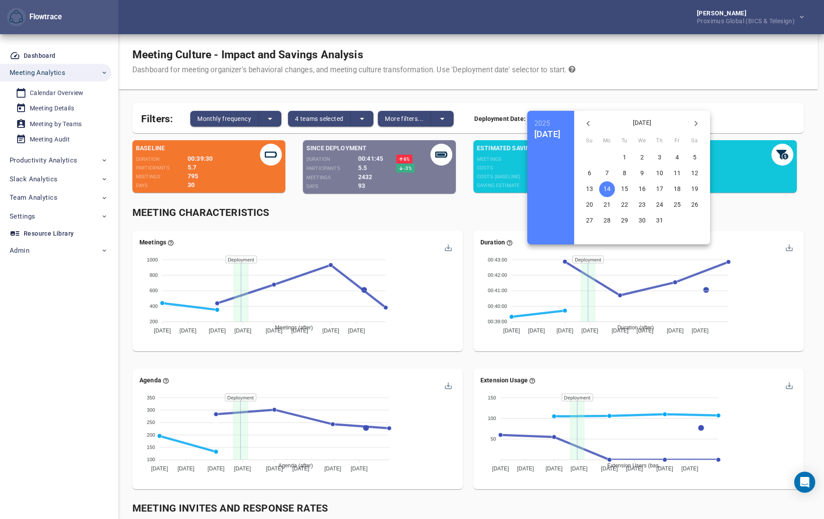
click at [593, 121] on icon "button" at bounding box center [588, 123] width 11 height 11
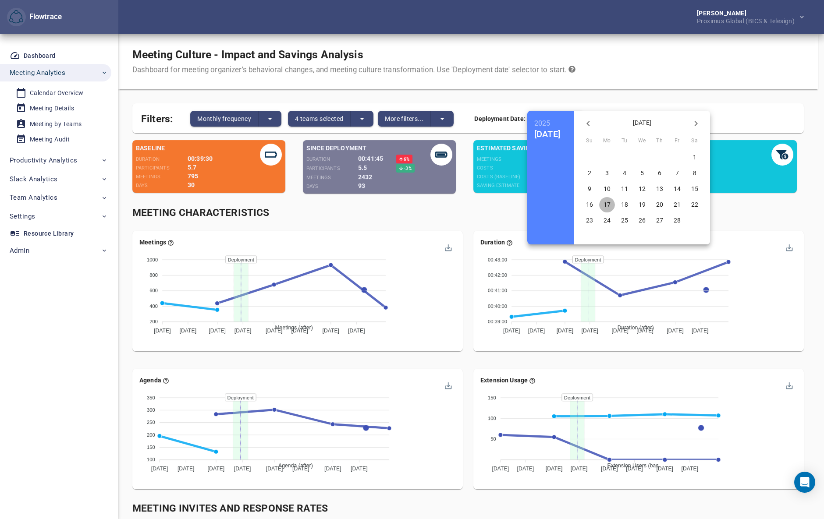
click at [610, 205] on p "17" at bounding box center [606, 204] width 7 height 9
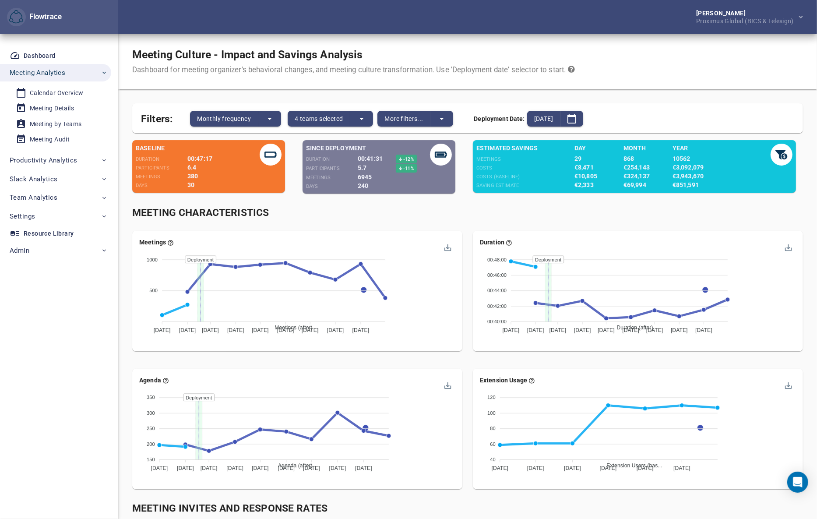
click at [474, 223] on div "Meeting Characteristics" at bounding box center [468, 213] width 682 height 25
click at [472, 219] on div "Meeting Characteristics" at bounding box center [467, 213] width 671 height 14
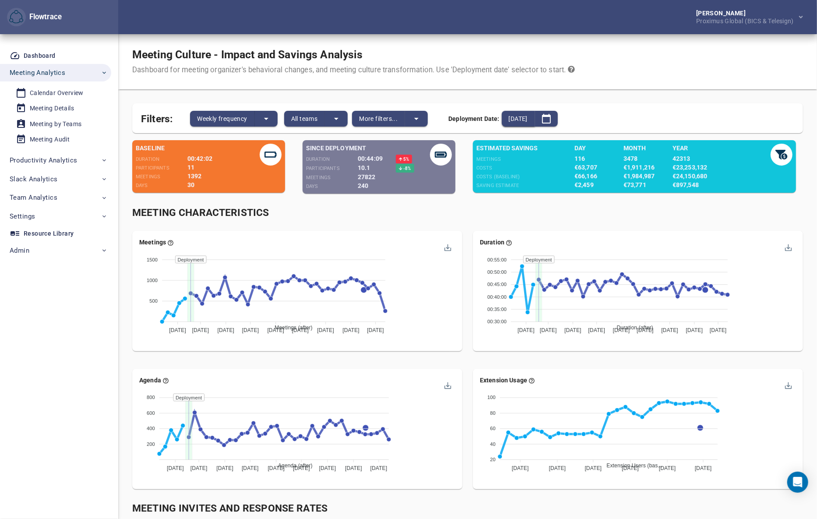
click at [525, 117] on span "[DATE]" at bounding box center [518, 118] width 19 height 11
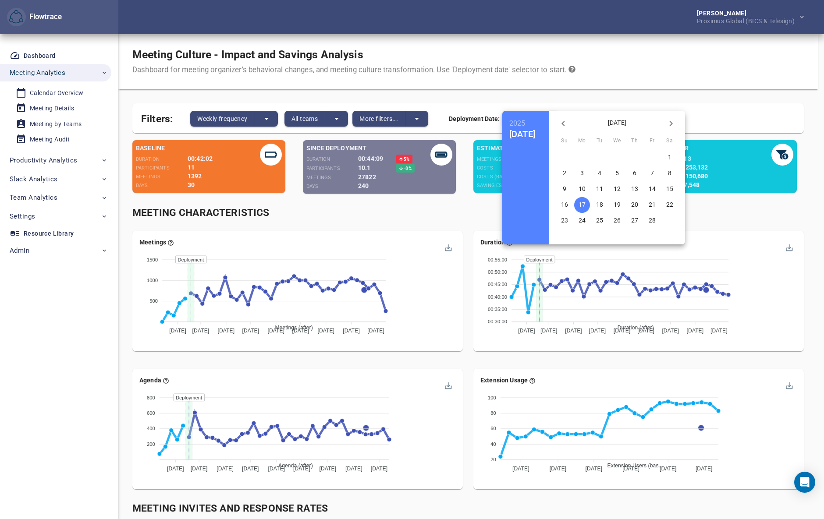
click at [676, 119] on icon "button" at bounding box center [670, 123] width 11 height 11
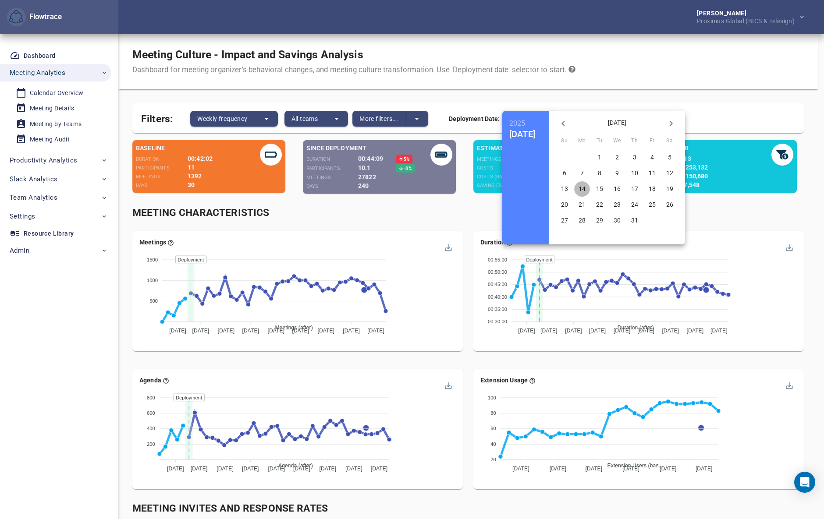
click at [585, 188] on p "14" at bounding box center [581, 188] width 7 height 9
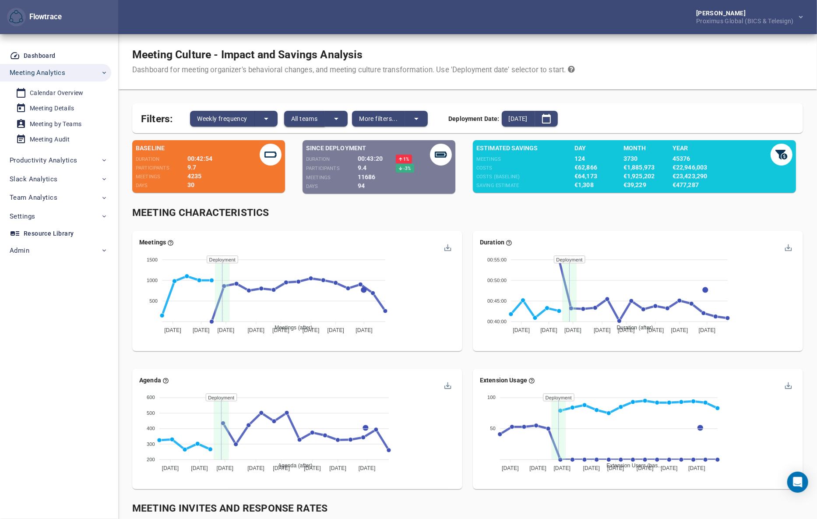
click at [302, 118] on span "All teams" at bounding box center [304, 118] width 27 height 11
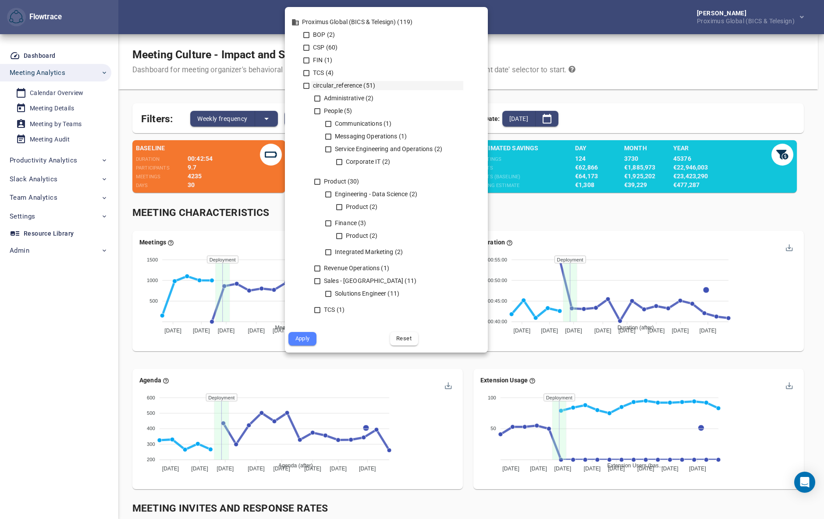
click at [307, 83] on icon at bounding box center [306, 86] width 8 height 8
click at [306, 86] on icon at bounding box center [306, 86] width 8 height 8
click at [317, 98] on icon at bounding box center [317, 99] width 8 height 8
click at [318, 109] on icon at bounding box center [317, 111] width 8 height 8
click at [317, 182] on icon at bounding box center [317, 182] width 8 height 8
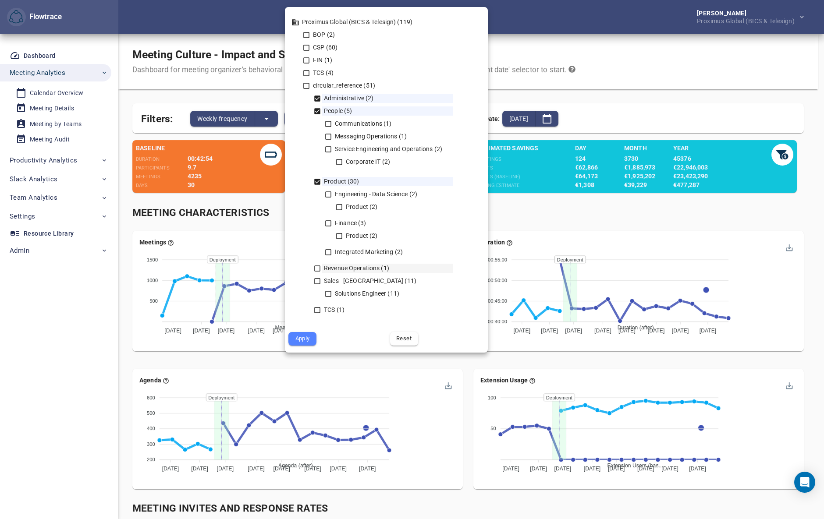
click at [316, 267] on icon at bounding box center [317, 269] width 8 height 8
click at [315, 281] on icon at bounding box center [317, 281] width 8 height 8
click at [306, 339] on span "Apply" at bounding box center [302, 339] width 16 height 10
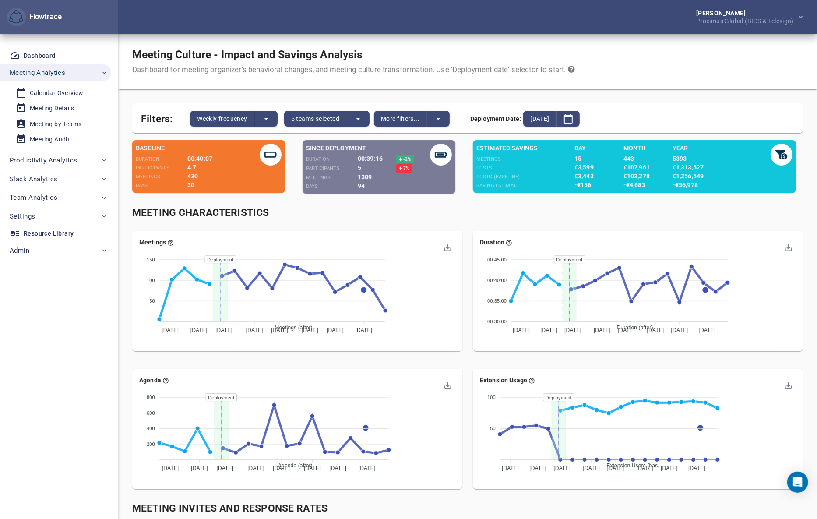
click at [477, 210] on div "Meeting Characteristics" at bounding box center [467, 213] width 671 height 14
click at [225, 120] on span "Weekly frequency" at bounding box center [222, 118] width 50 height 11
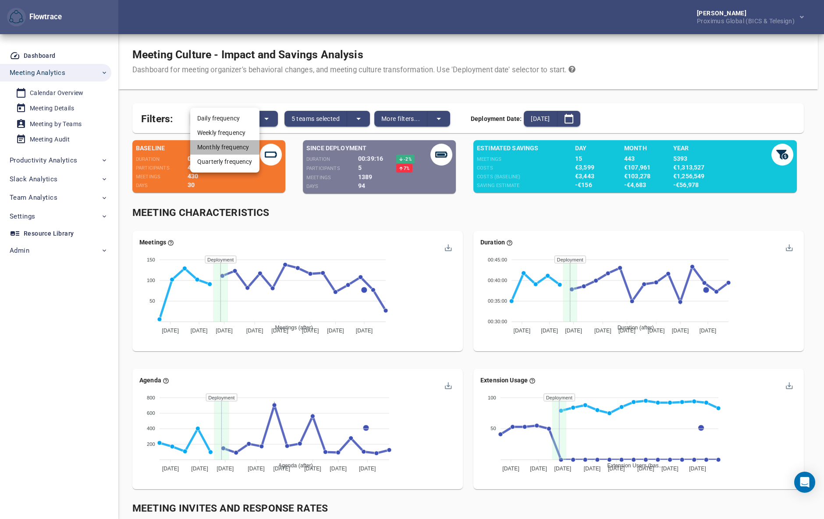
click at [226, 146] on li "Monthly frequency" at bounding box center [224, 147] width 69 height 14
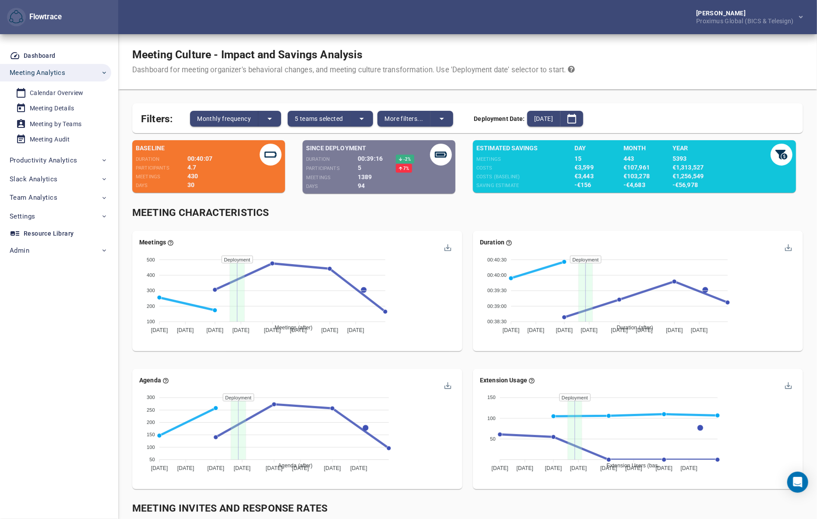
click at [469, 209] on div "Meeting Characteristics" at bounding box center [467, 213] width 671 height 14
click at [249, 118] on span "Monthly frequency" at bounding box center [224, 118] width 54 height 11
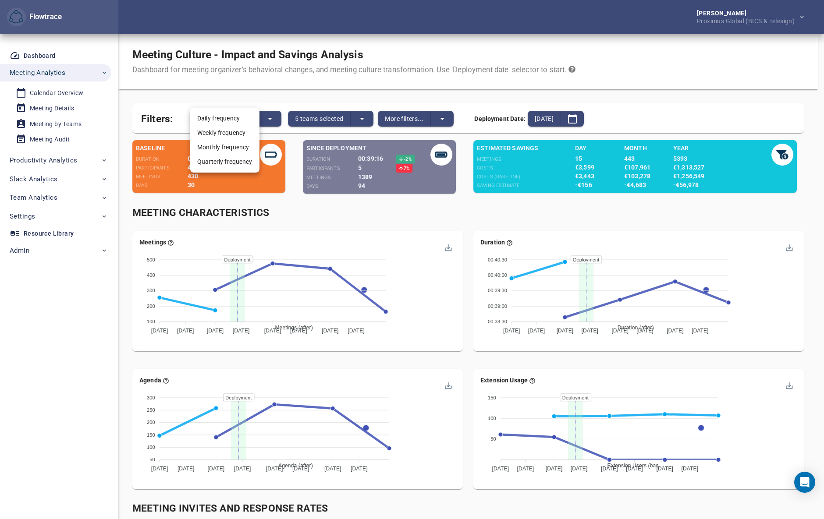
click at [225, 134] on li "Weekly frequency" at bounding box center [224, 133] width 69 height 14
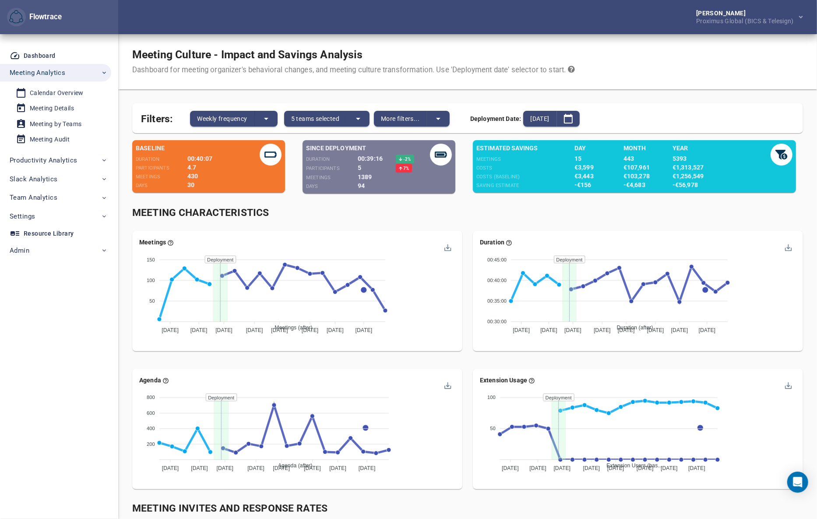
click at [464, 218] on div "Meeting Characteristics" at bounding box center [467, 213] width 671 height 14
click at [464, 219] on div "Meeting Characteristics" at bounding box center [467, 213] width 671 height 14
click at [480, 216] on div "Meeting Characteristics" at bounding box center [467, 213] width 671 height 14
click at [469, 215] on div "Meeting Characteristics" at bounding box center [467, 213] width 671 height 14
click at [469, 213] on div "Meeting Characteristics" at bounding box center [467, 213] width 671 height 14
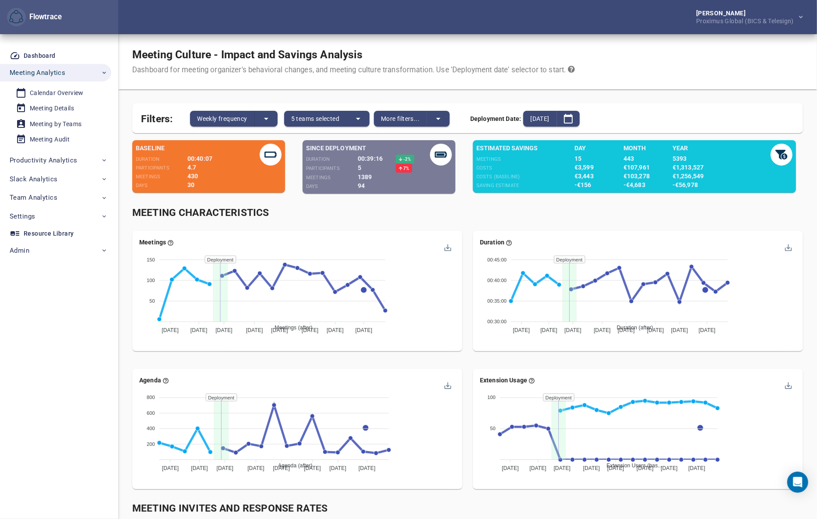
click at [465, 214] on div "Meeting Characteristics" at bounding box center [467, 213] width 671 height 14
click at [711, 74] on div "Meeting Culture - Impact and Savings Analysis Dashboard for meeting organizer's…" at bounding box center [467, 61] width 699 height 55
click at [464, 207] on div "Meeting Characteristics" at bounding box center [467, 213] width 671 height 14
click at [467, 202] on div "Meeting Characteristics" at bounding box center [468, 213] width 682 height 25
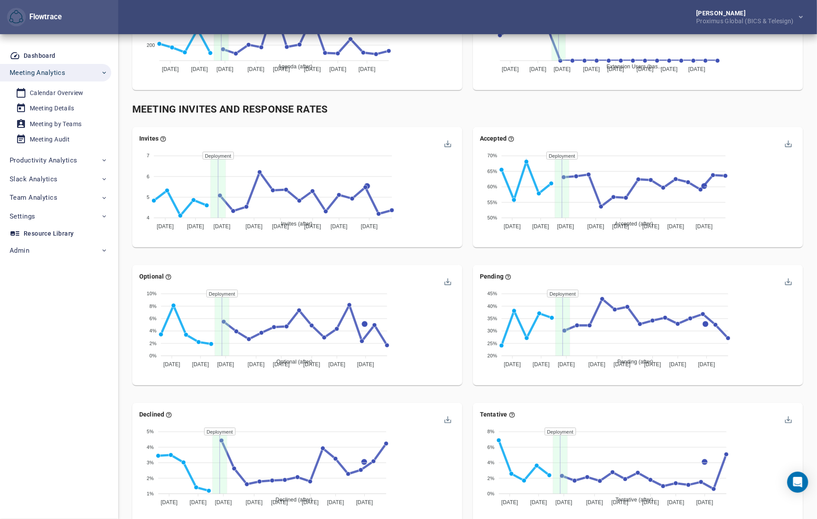
scroll to position [372, 0]
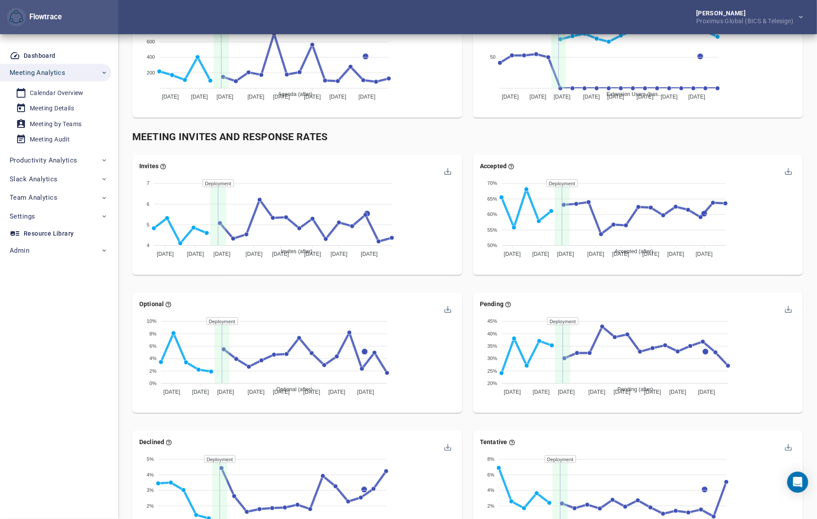
click at [470, 133] on div "Meeting Invites and Response Rates" at bounding box center [467, 137] width 671 height 14
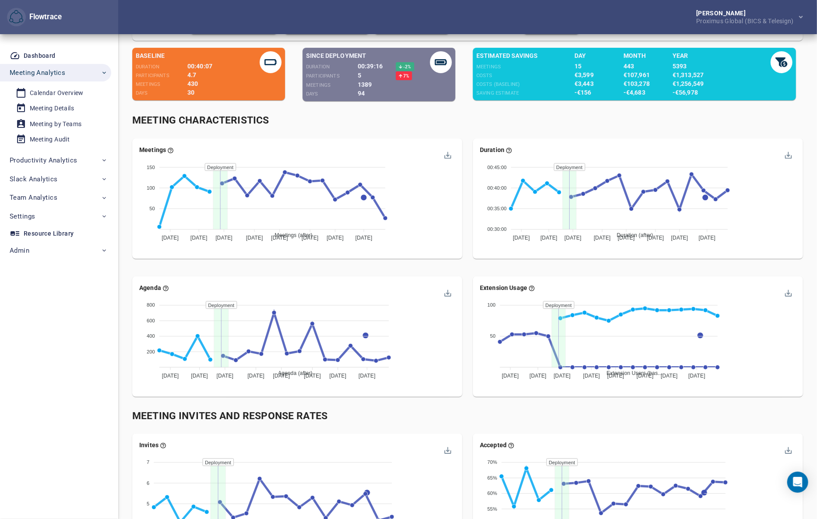
scroll to position [0, 0]
